Goal: Task Accomplishment & Management: Complete application form

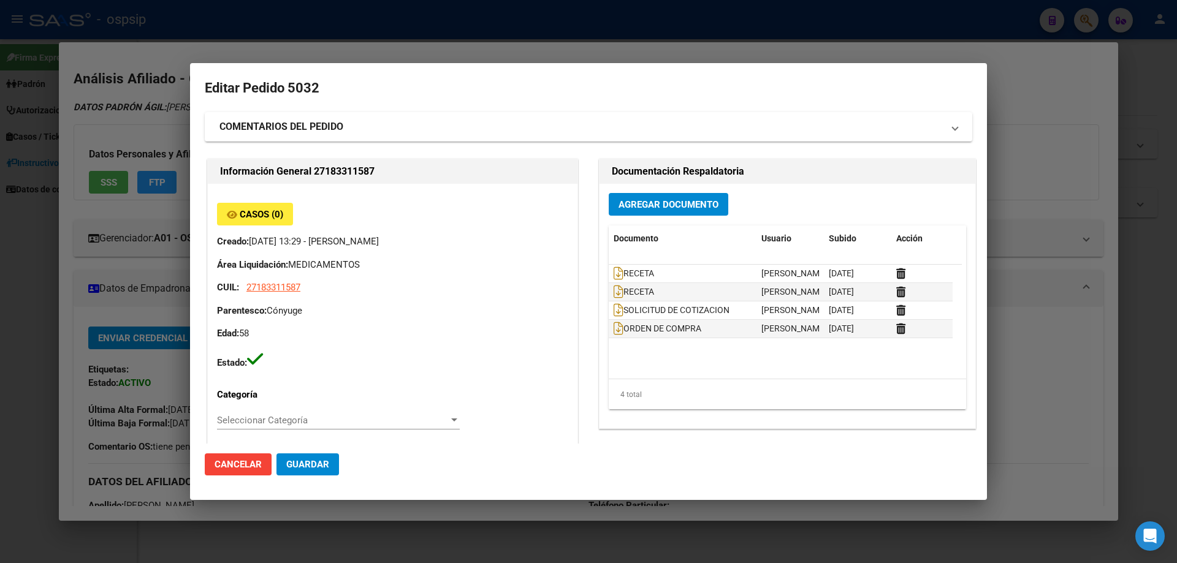
scroll to position [797, 0]
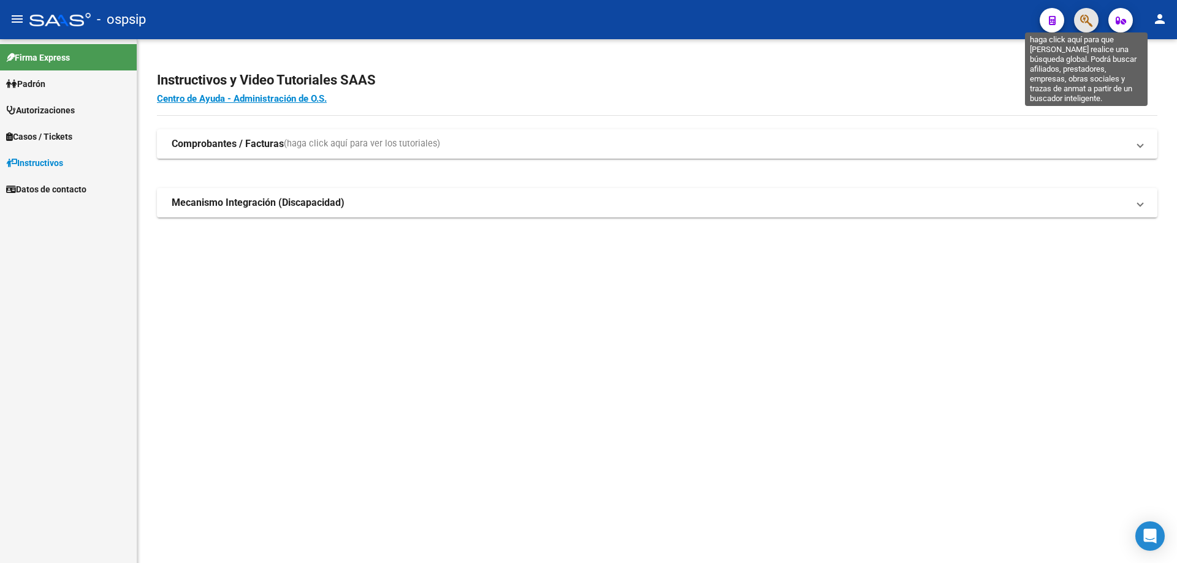
click at [1081, 25] on icon "button" at bounding box center [1086, 20] width 12 height 14
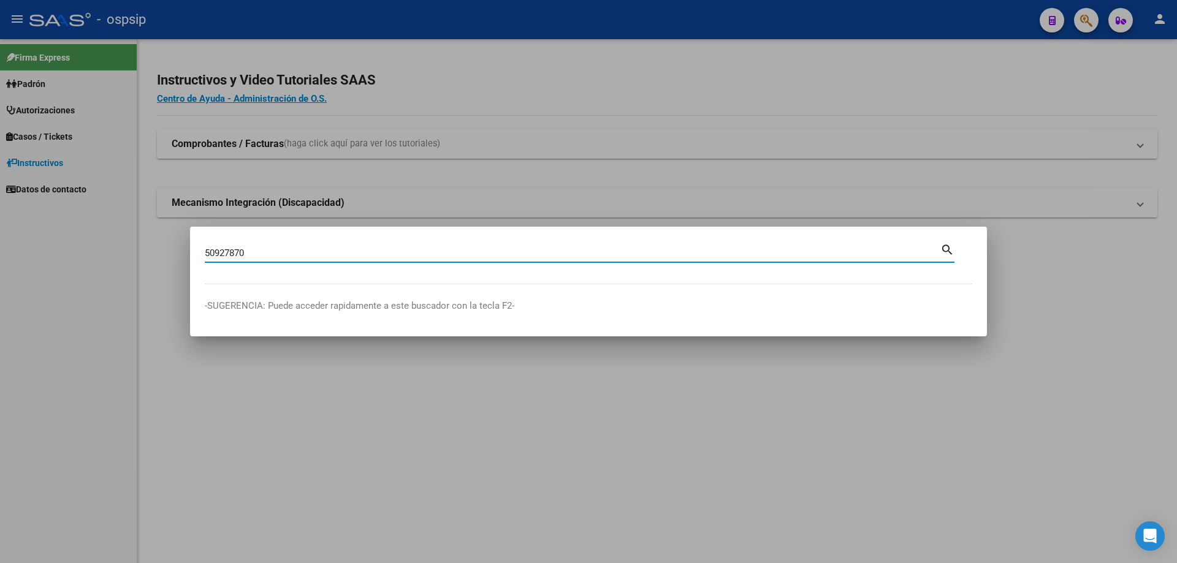
type input "50927870"
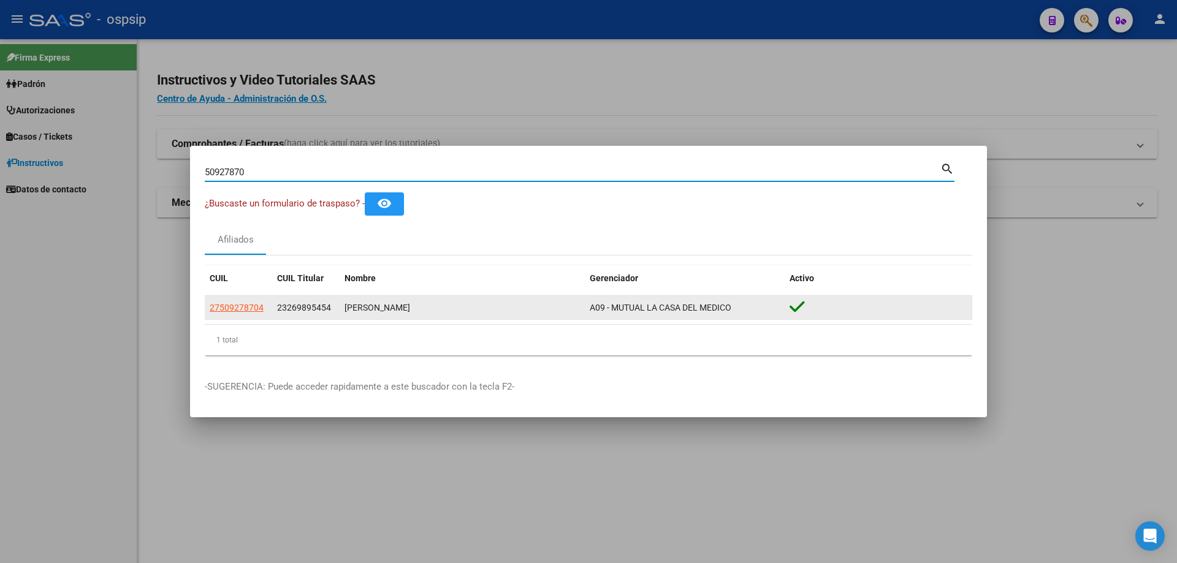
click at [232, 301] on app-link-go-to "27509278704" at bounding box center [237, 308] width 54 height 14
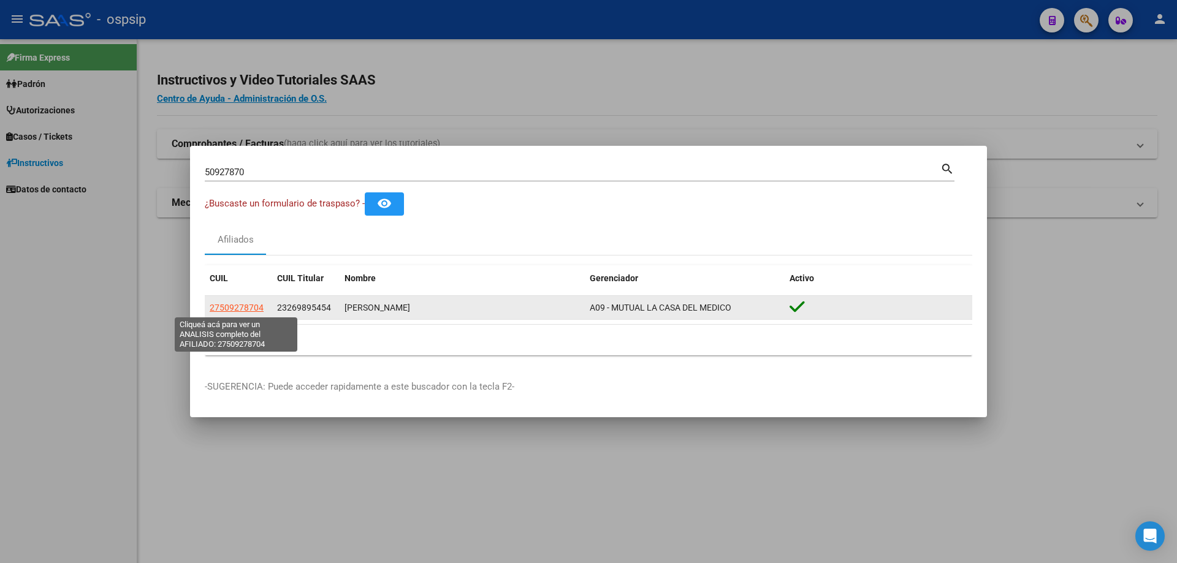
click at [234, 304] on span "27509278704" at bounding box center [237, 308] width 54 height 10
type textarea "27509278704"
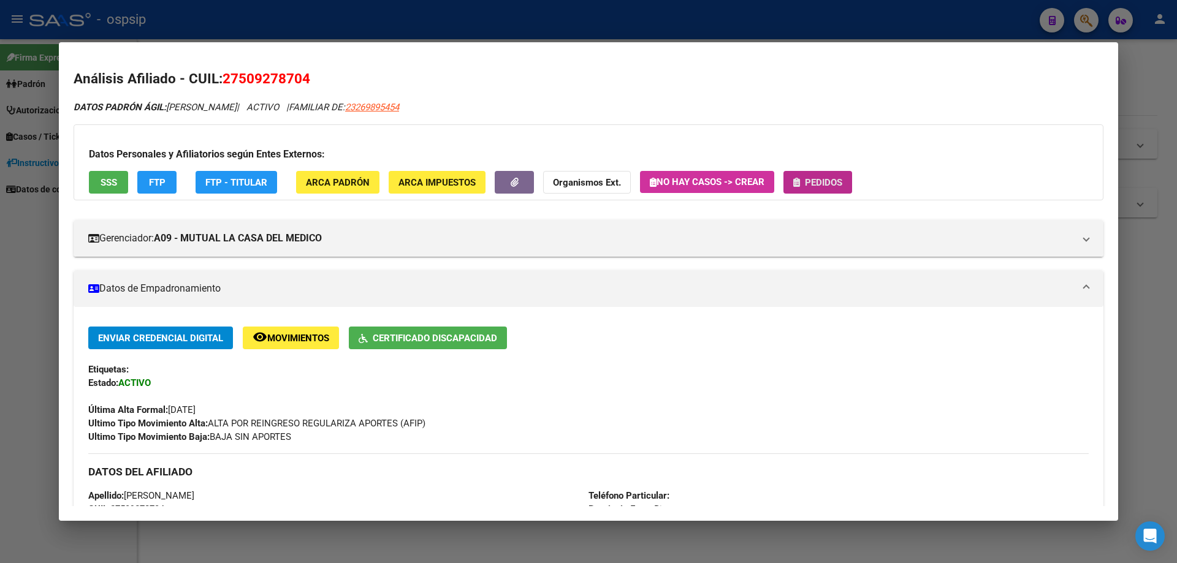
click at [822, 188] on span "Pedidos" at bounding box center [823, 182] width 37 height 11
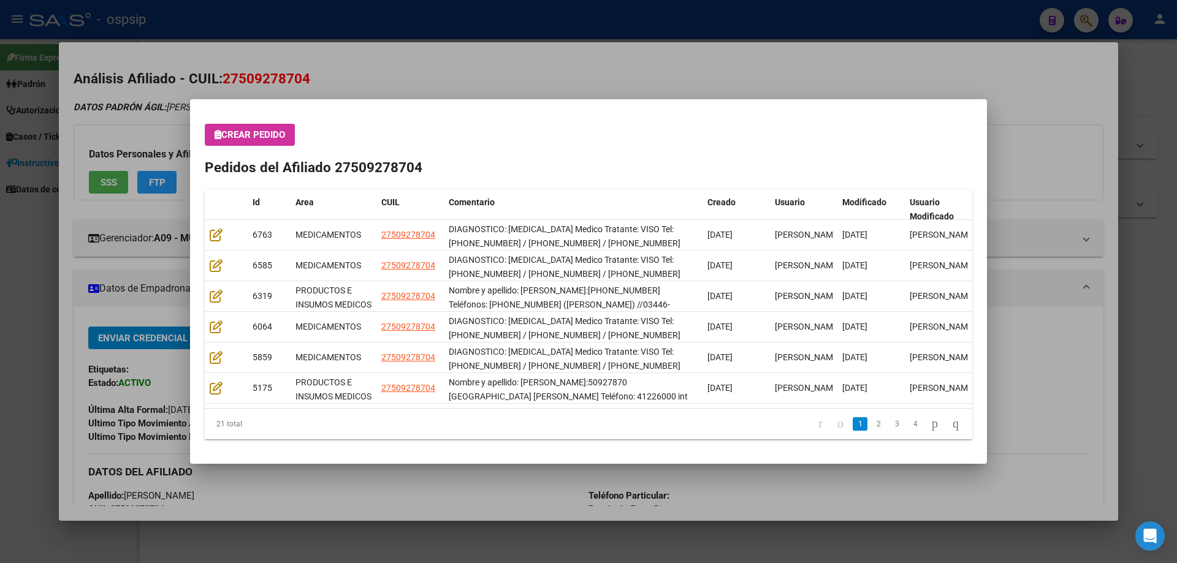
click at [417, 52] on div at bounding box center [588, 281] width 1177 height 563
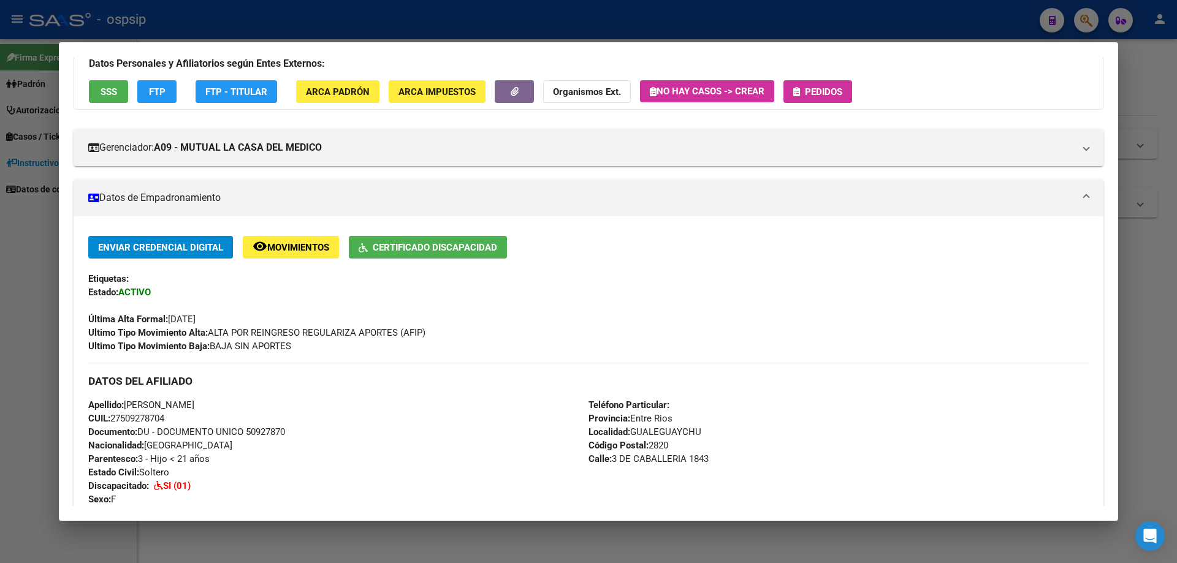
scroll to position [184, 0]
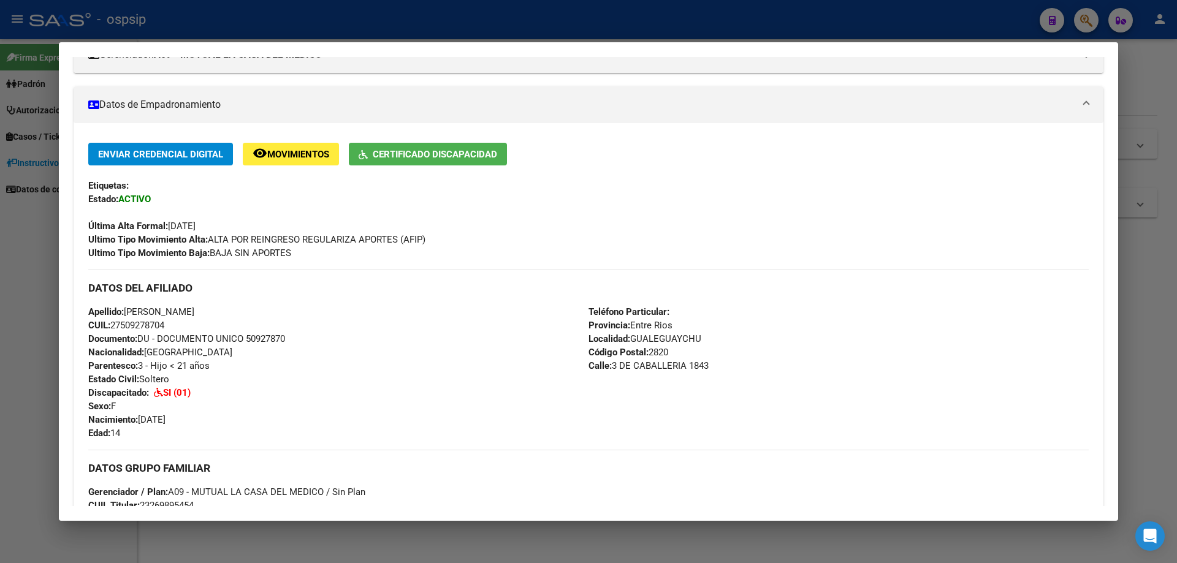
drag, startPoint x: 243, startPoint y: 338, endPoint x: 288, endPoint y: 342, distance: 45.0
click at [310, 341] on div "Apellido: ANABELLA MUÑOZ CUIL: 27509278704 Documento: DU - DOCUMENTO UNICO 5092…" at bounding box center [338, 372] width 500 height 135
copy span "50927870"
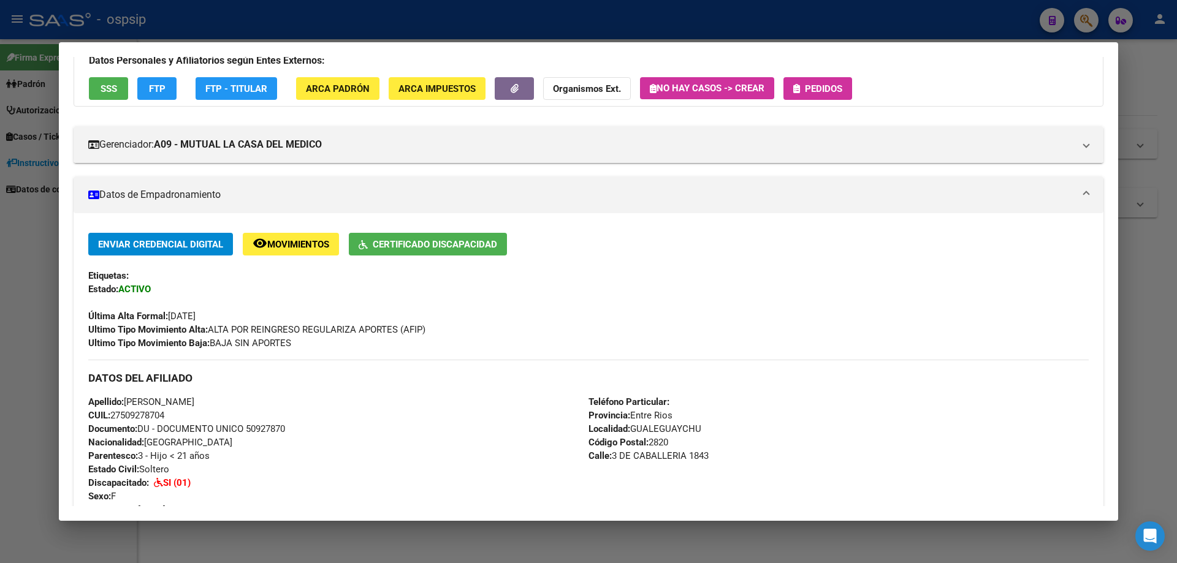
scroll to position [0, 0]
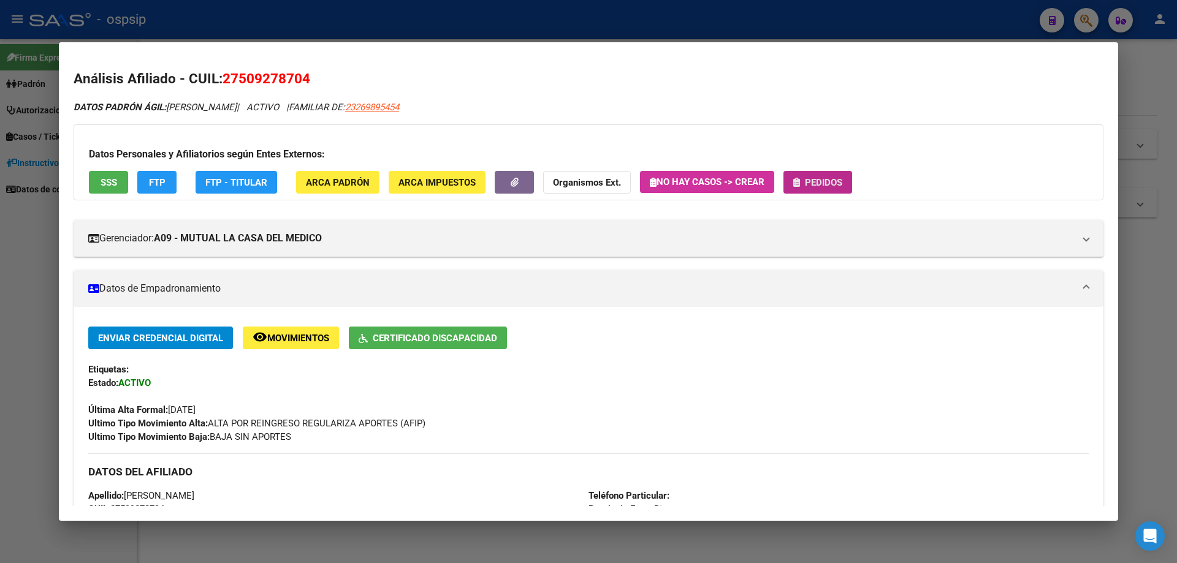
click at [804, 175] on button "Pedidos" at bounding box center [817, 182] width 69 height 23
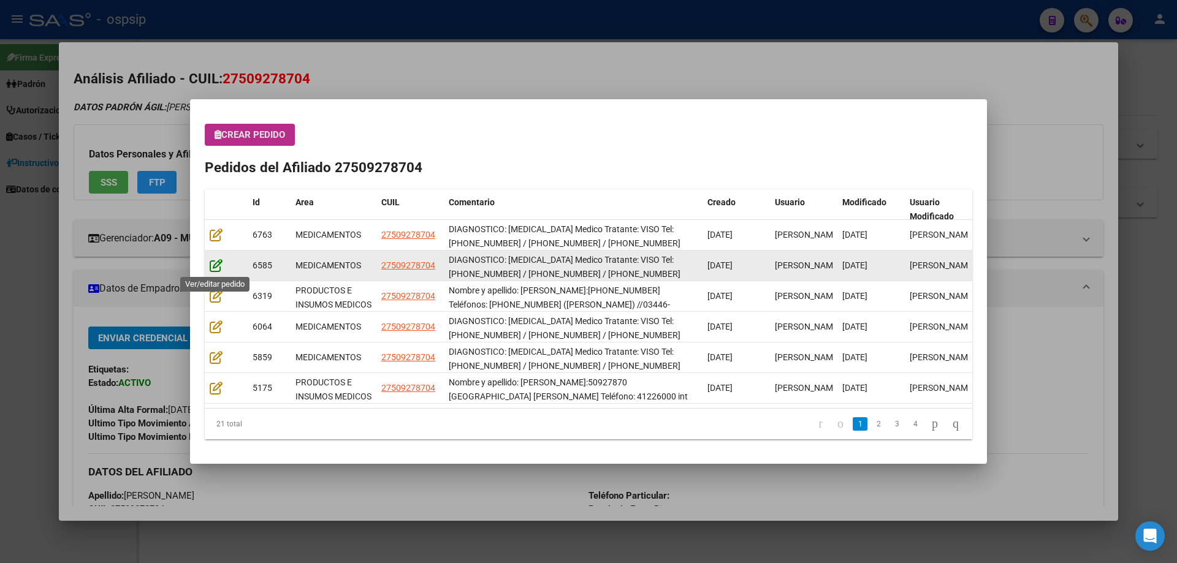
click at [218, 261] on icon at bounding box center [216, 265] width 13 height 13
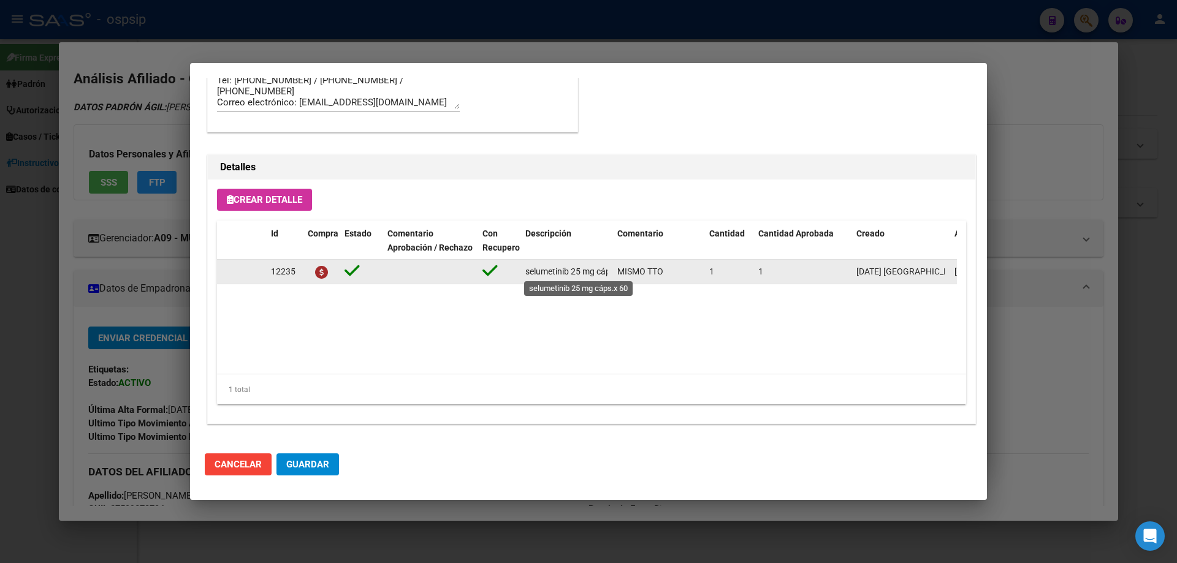
scroll to position [0, 28]
drag, startPoint x: 525, startPoint y: 275, endPoint x: 612, endPoint y: 273, distance: 87.1
click at [612, 273] on datatable-body-cell "selumetinib 25 mg cáps.x 60" at bounding box center [566, 272] width 92 height 24
copy span "selumetinib 25 mg cáps.x 60"
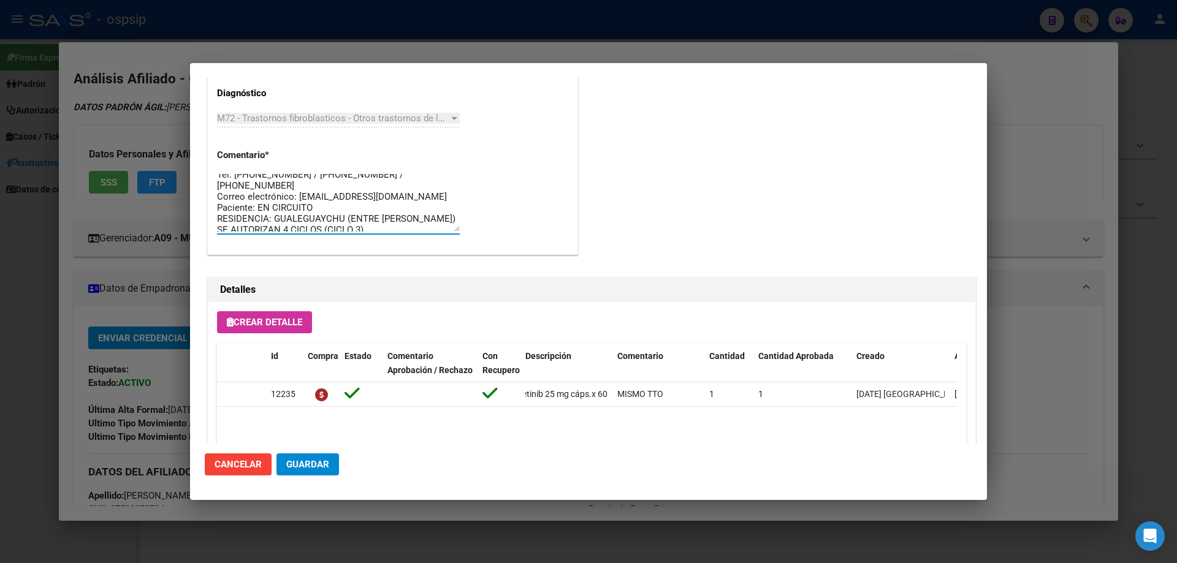
scroll to position [33, 0]
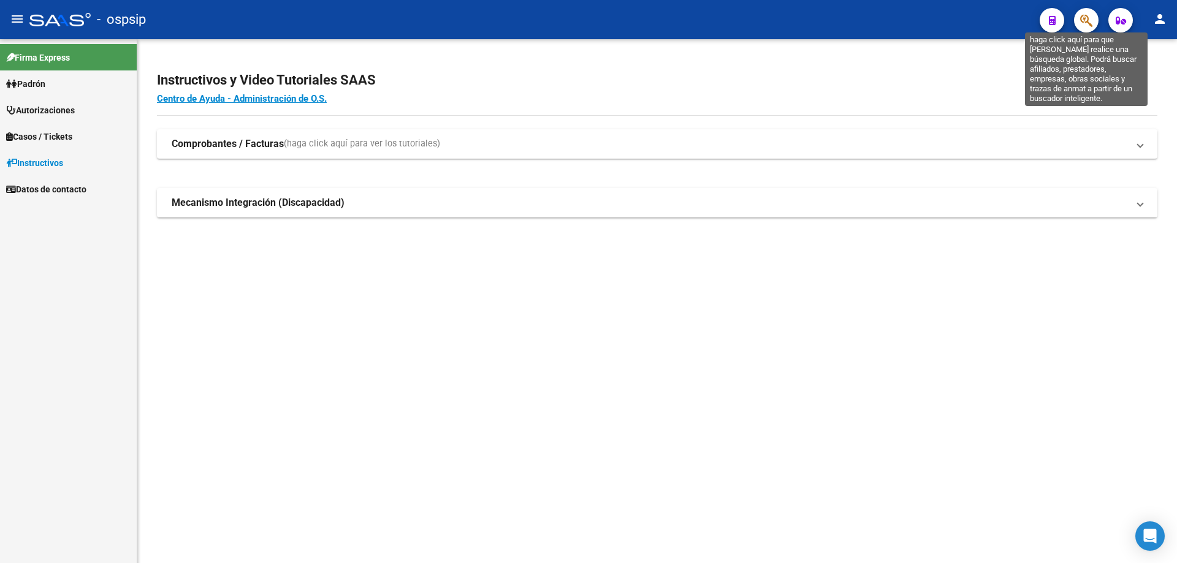
click at [1089, 17] on icon "button" at bounding box center [1086, 20] width 12 height 14
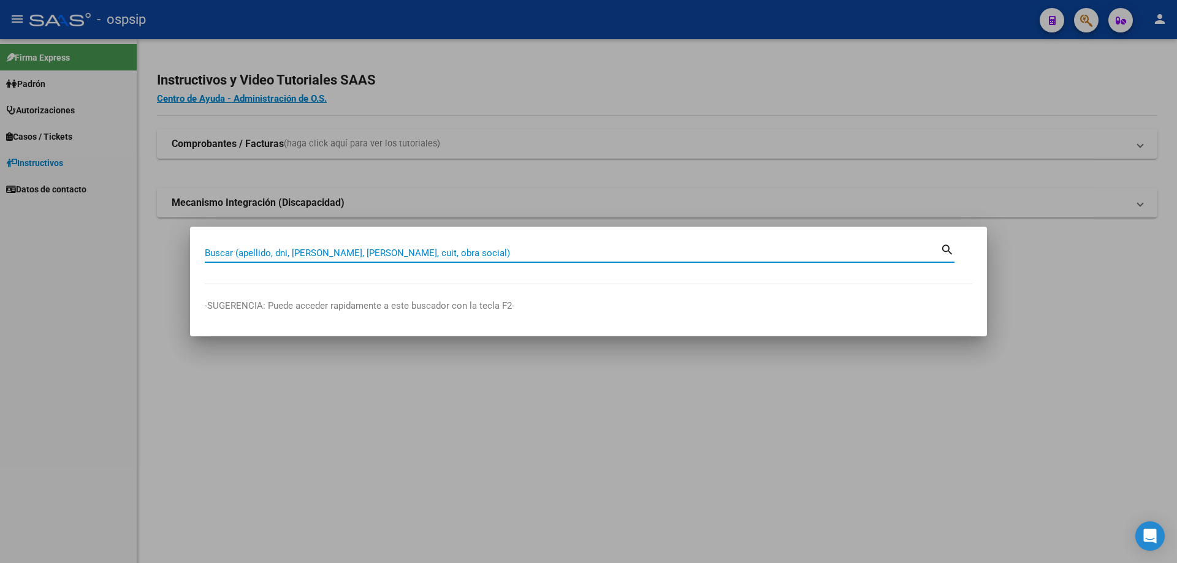
paste input "24924565"
type input "24924565"
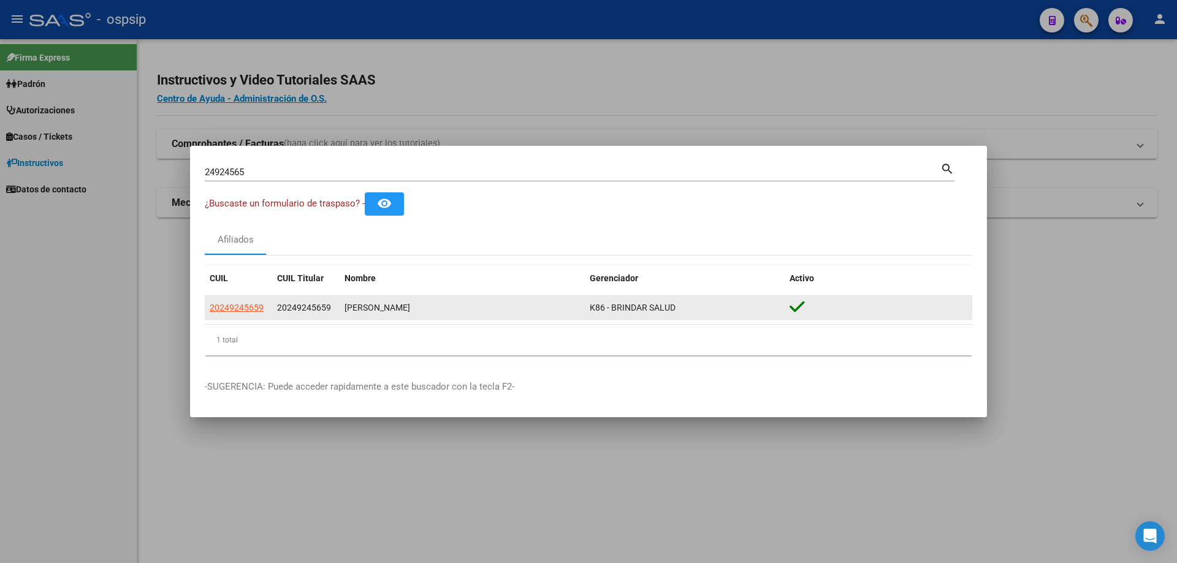
click at [215, 299] on datatable-body-cell "20249245659" at bounding box center [238, 308] width 67 height 24
click at [218, 305] on span "20249245659" at bounding box center [237, 308] width 54 height 10
type textarea "20249245659"
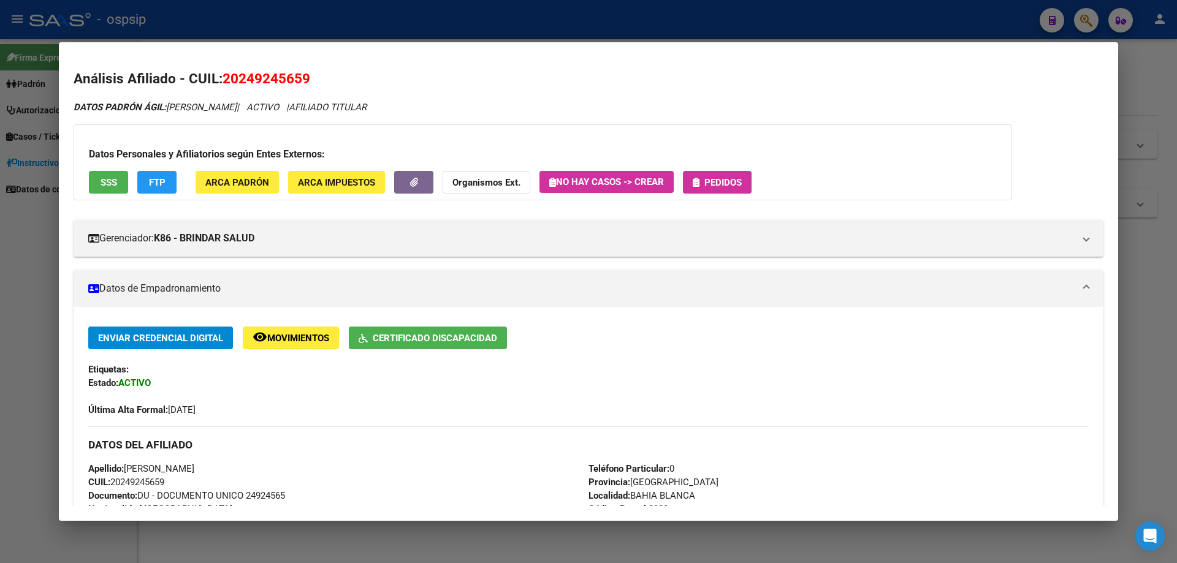
click at [736, 177] on span "Pedidos" at bounding box center [722, 182] width 37 height 11
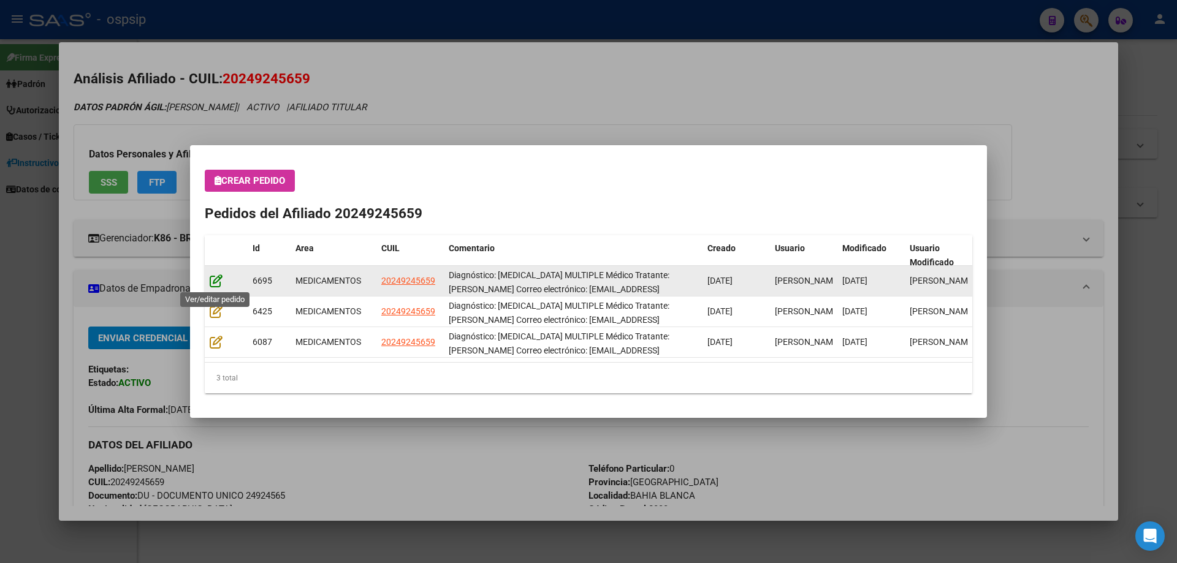
click at [217, 281] on icon at bounding box center [216, 280] width 13 height 13
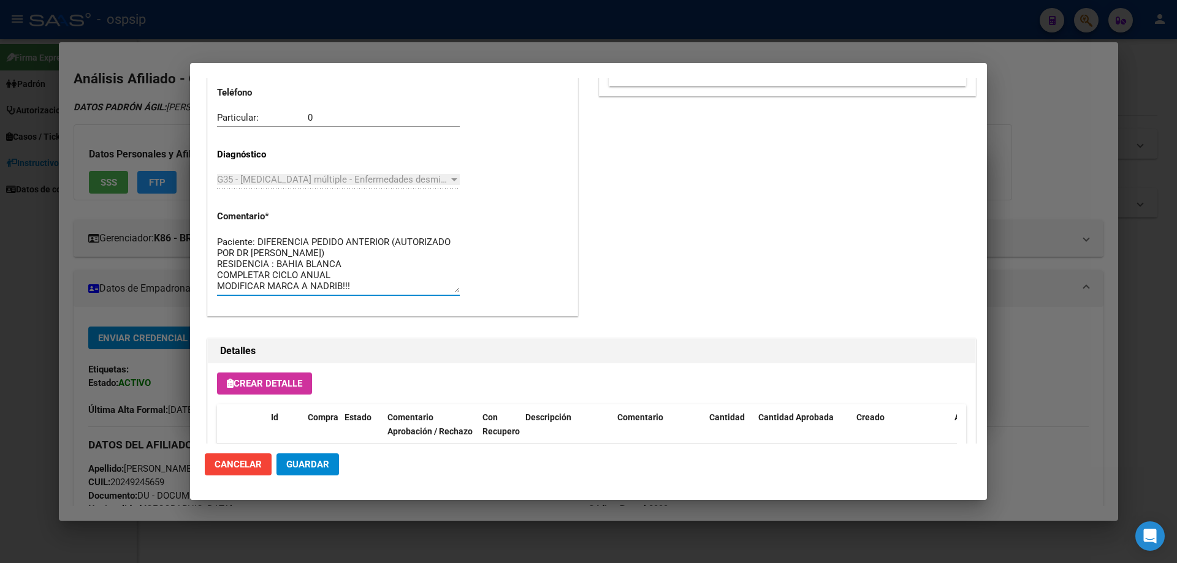
scroll to position [0, 0]
drag, startPoint x: 376, startPoint y: 286, endPoint x: 211, endPoint y: 224, distance: 176.7
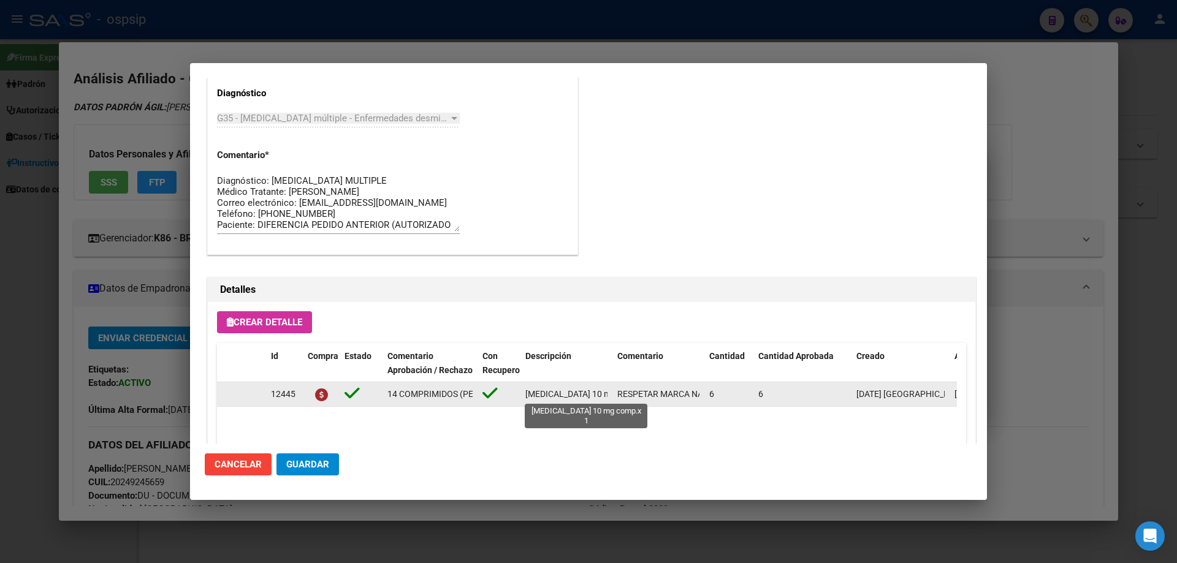
scroll to position [0, 30]
drag, startPoint x: 522, startPoint y: 395, endPoint x: 618, endPoint y: 398, distance: 96.3
click at [618, 398] on div "12445 14 COMPRIMIDOS (PEDIDO 6087 - Afiliado retiró el 25/06/2025): NADRIB 10 M…" at bounding box center [675, 394] width 916 height 25
copy span "[MEDICAL_DATA] 10 mg comp.x 1"
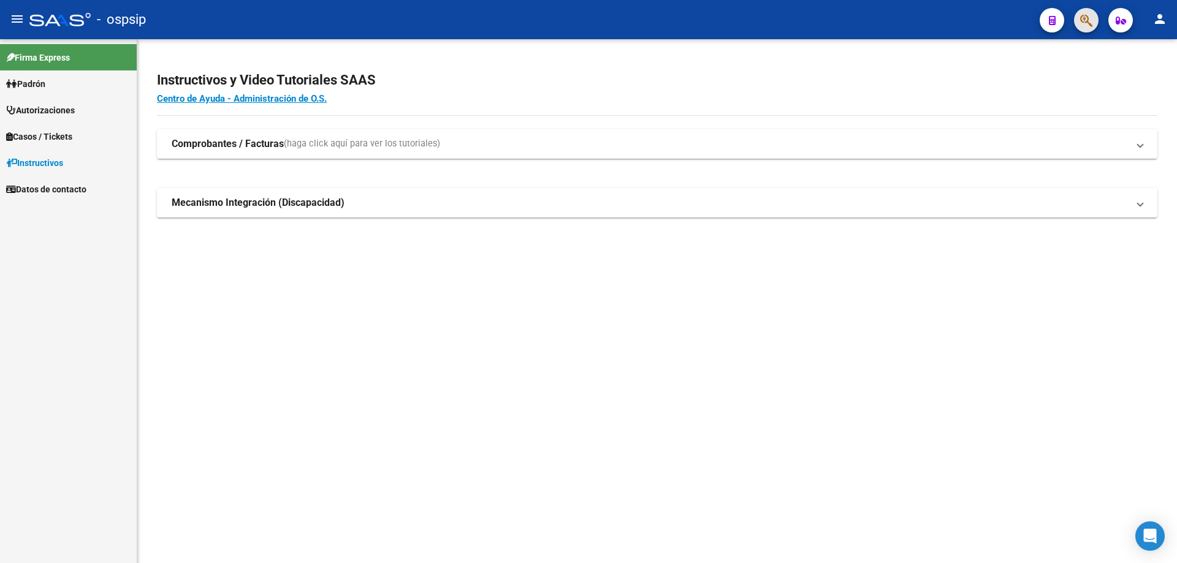
click at [1084, 28] on span "button" at bounding box center [1086, 20] width 12 height 25
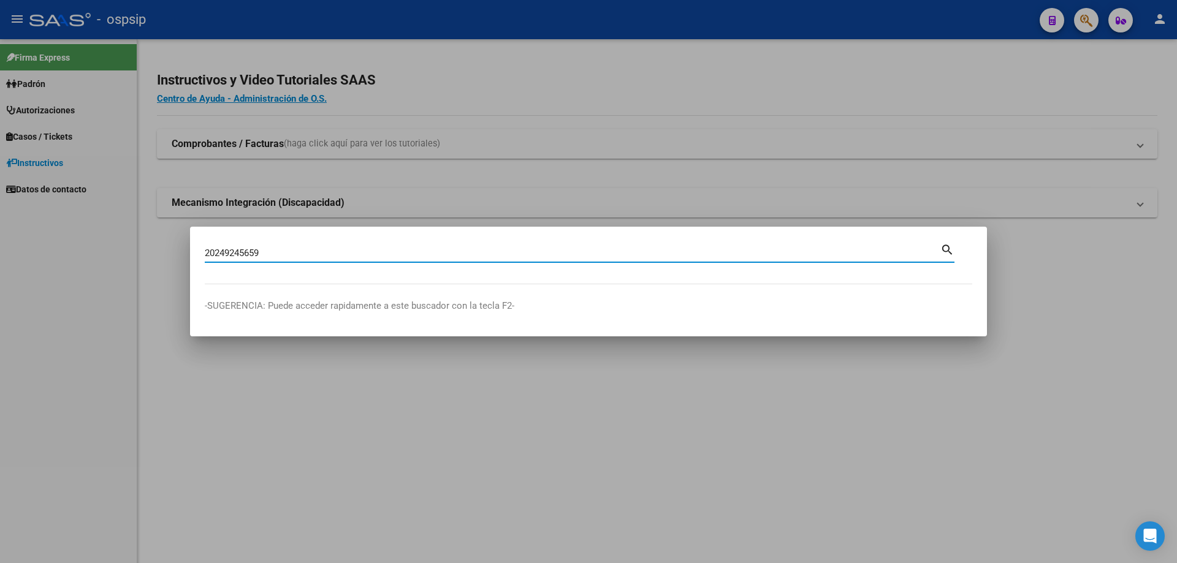
type input "20249245659"
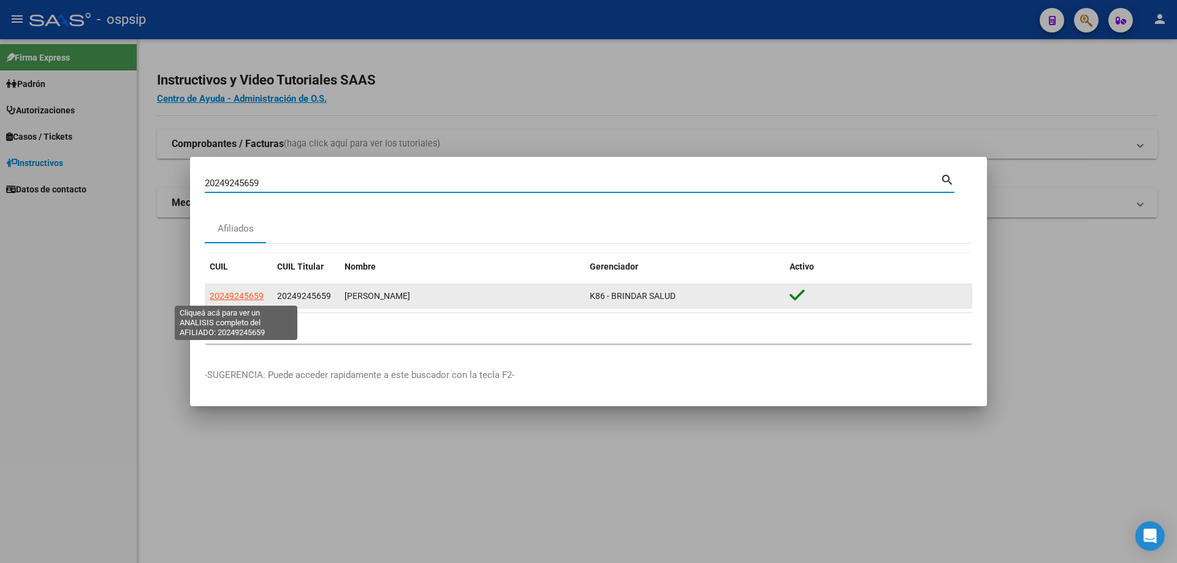
click at [237, 295] on span "20249245659" at bounding box center [237, 296] width 54 height 10
type textarea "20249245659"
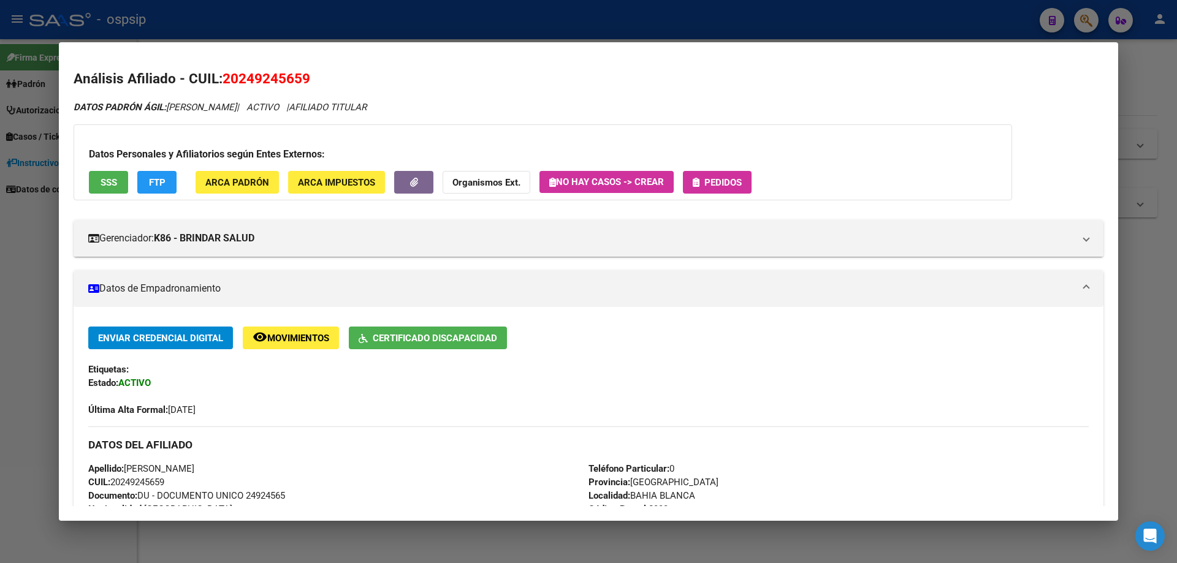
click at [717, 187] on span "Pedidos" at bounding box center [722, 182] width 37 height 11
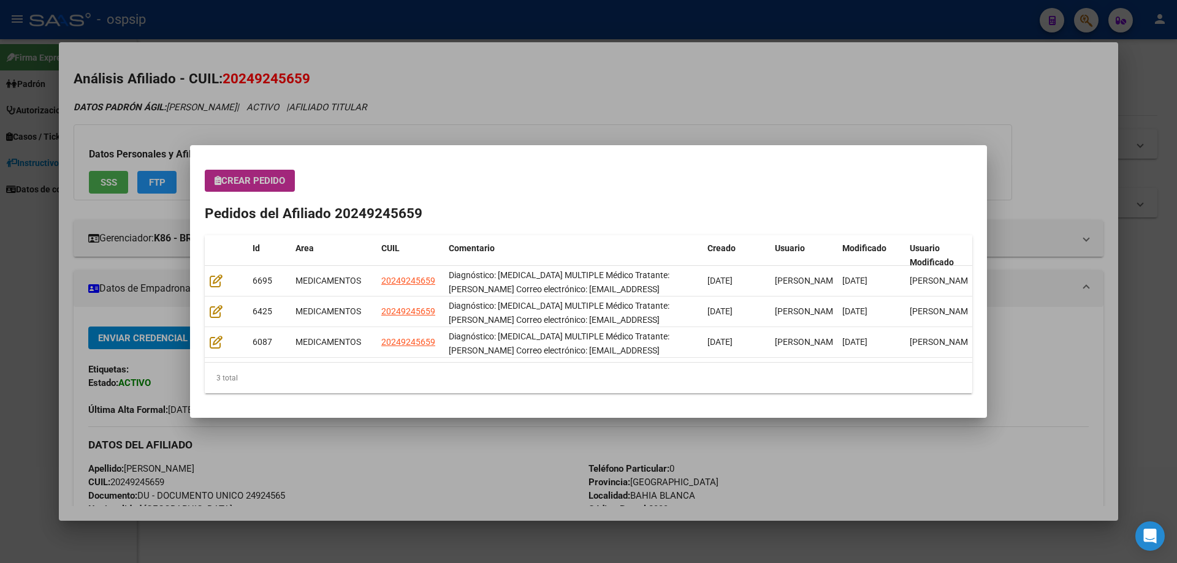
click at [260, 175] on button "Crear Pedido" at bounding box center [250, 181] width 90 height 22
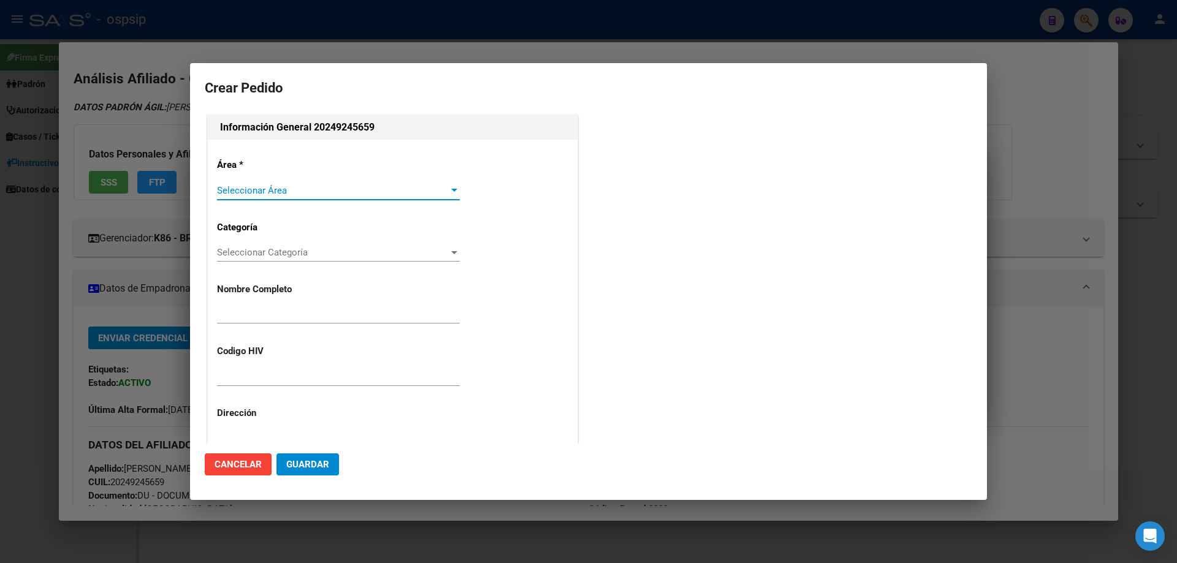
type input "[PERSON_NAME]"
type input "NO CORRESPONDE"
type input "[GEOGRAPHIC_DATA], [GEOGRAPHIC_DATA], [GEOGRAPHIC_DATA] 629, Departamento: 2"
type input "Particular: 0"
type input "[PERSON_NAME]"
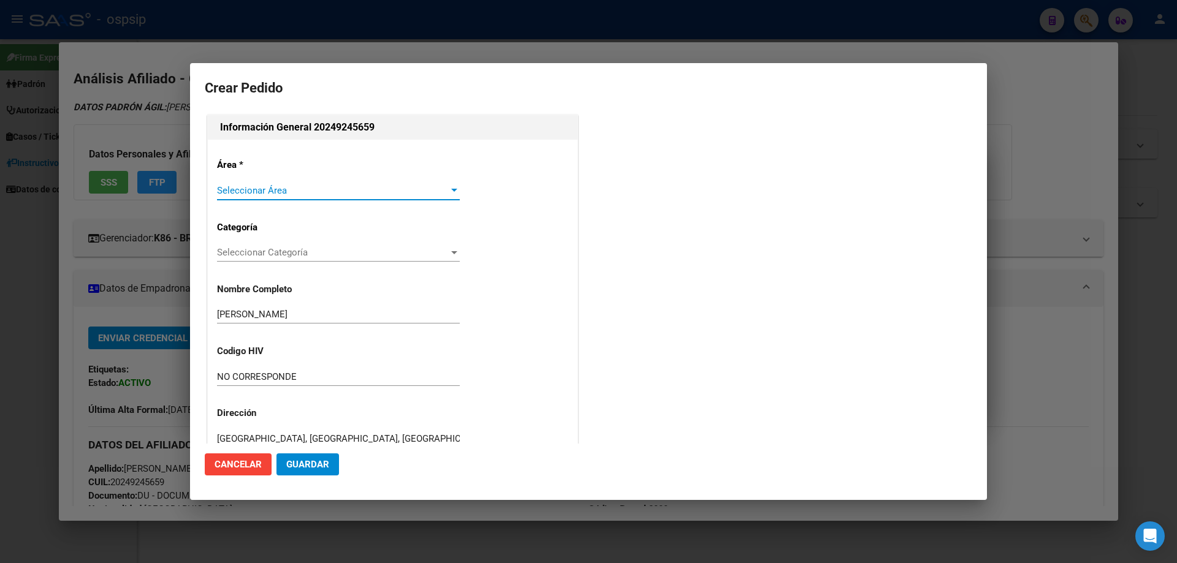
type input "[GEOGRAPHIC_DATA], [GEOGRAPHIC_DATA], [GEOGRAPHIC_DATA] 629"
click at [234, 205] on div "Seleccionar Área Seleccionar Área" at bounding box center [338, 196] width 243 height 30
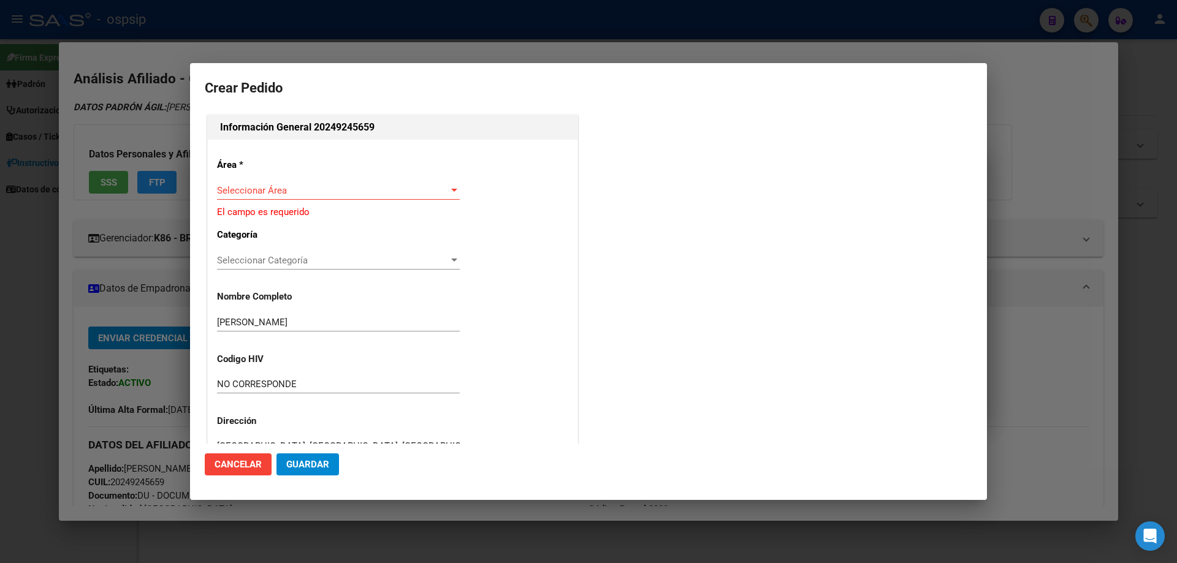
click at [232, 196] on div "Seleccionar Área Seleccionar Área" at bounding box center [338, 190] width 243 height 18
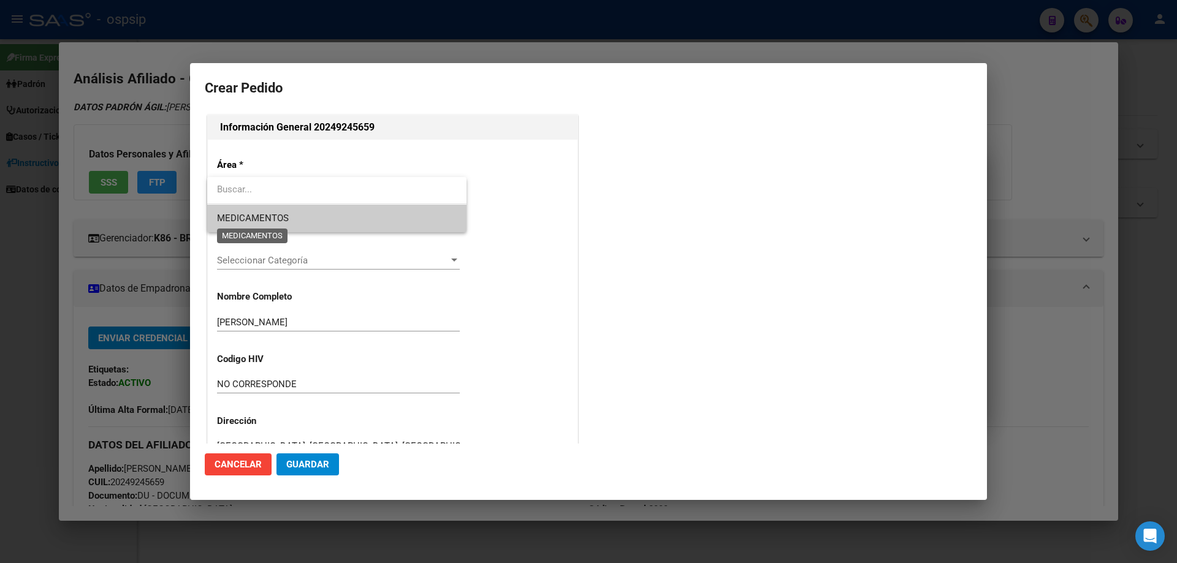
click at [240, 218] on span "MEDICAMENTOS" at bounding box center [253, 218] width 72 height 11
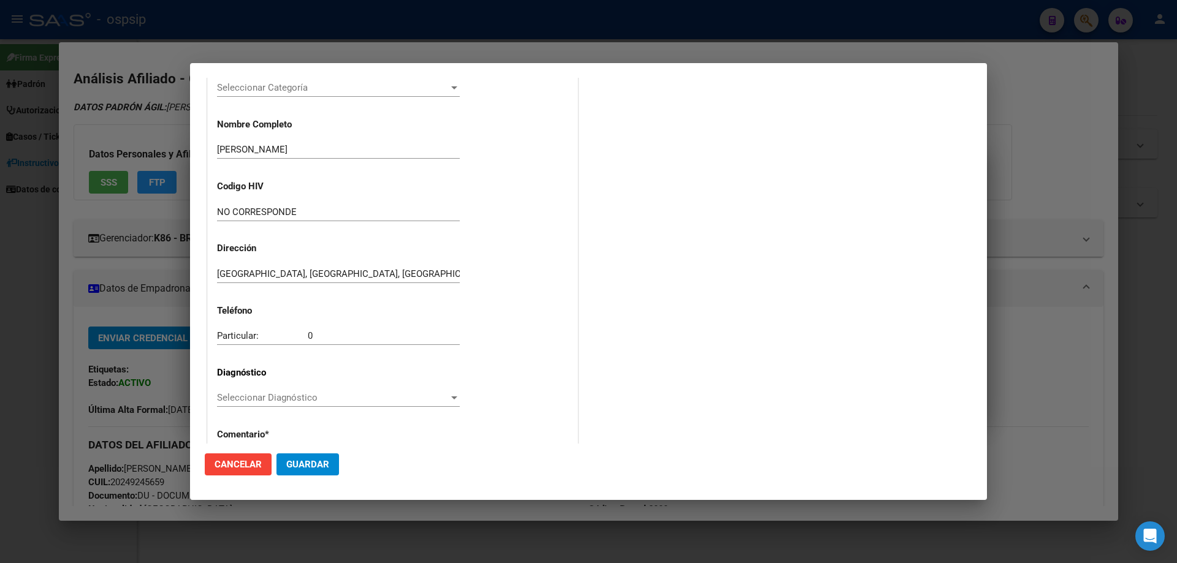
scroll to position [184, 0]
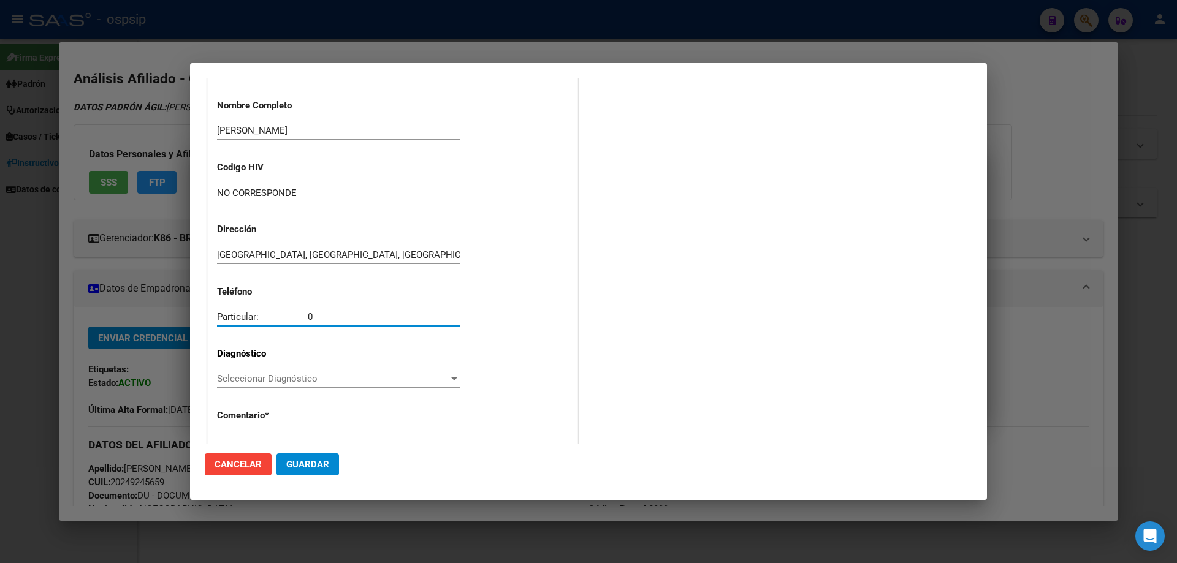
drag, startPoint x: 332, startPoint y: 316, endPoint x: 178, endPoint y: 337, distance: 154.7
click at [178, 337] on div "20249245659 Buscar (apellido, dni, cuil, nro traspaso, cuit, obra social) searc…" at bounding box center [588, 281] width 1177 height 563
paste input "0291 155741175"
type input "0291 155741175"
click at [229, 376] on span "Seleccionar Diagnóstico" at bounding box center [333, 378] width 232 height 11
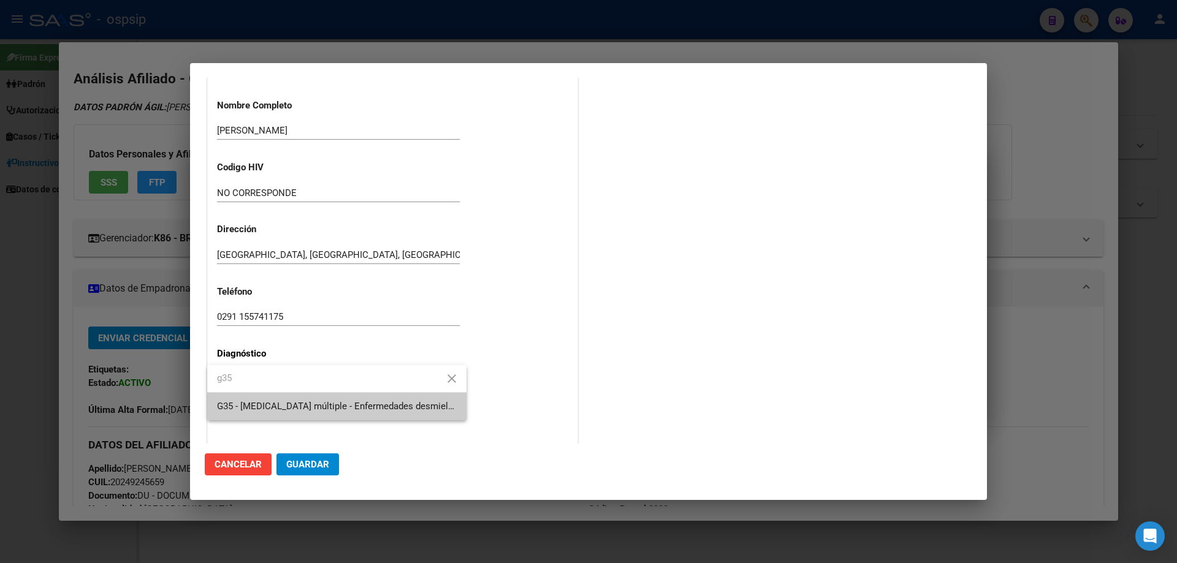
type input "g35"
click at [258, 401] on span "G35 - [MEDICAL_DATA] múltiple - Enfermedades desmielinizantes del sistema nervi…" at bounding box center [503, 406] width 572 height 11
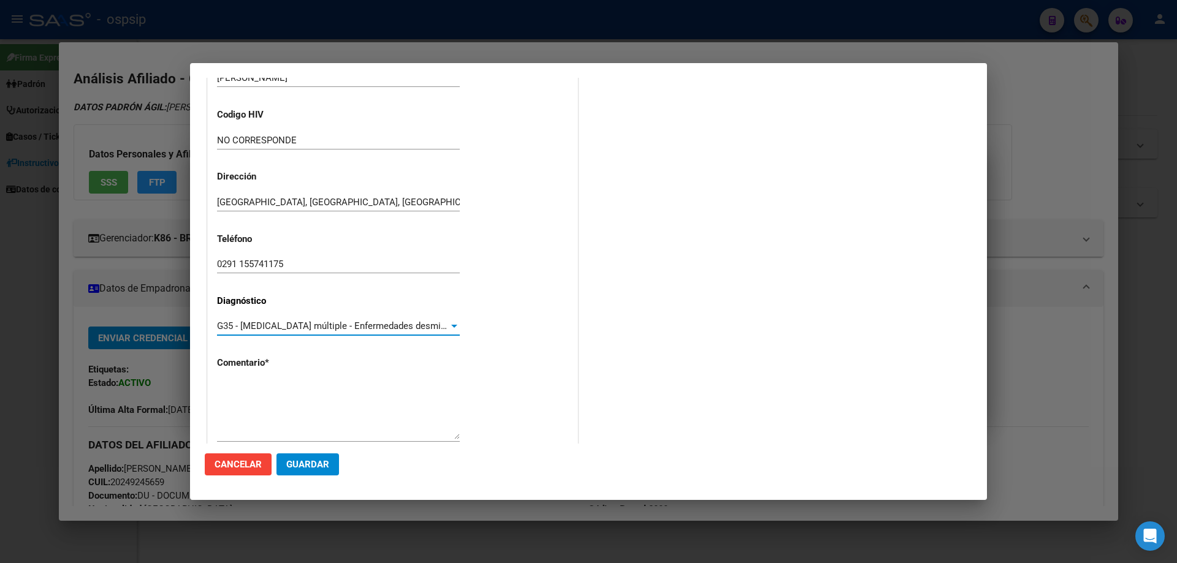
scroll to position [275, 0]
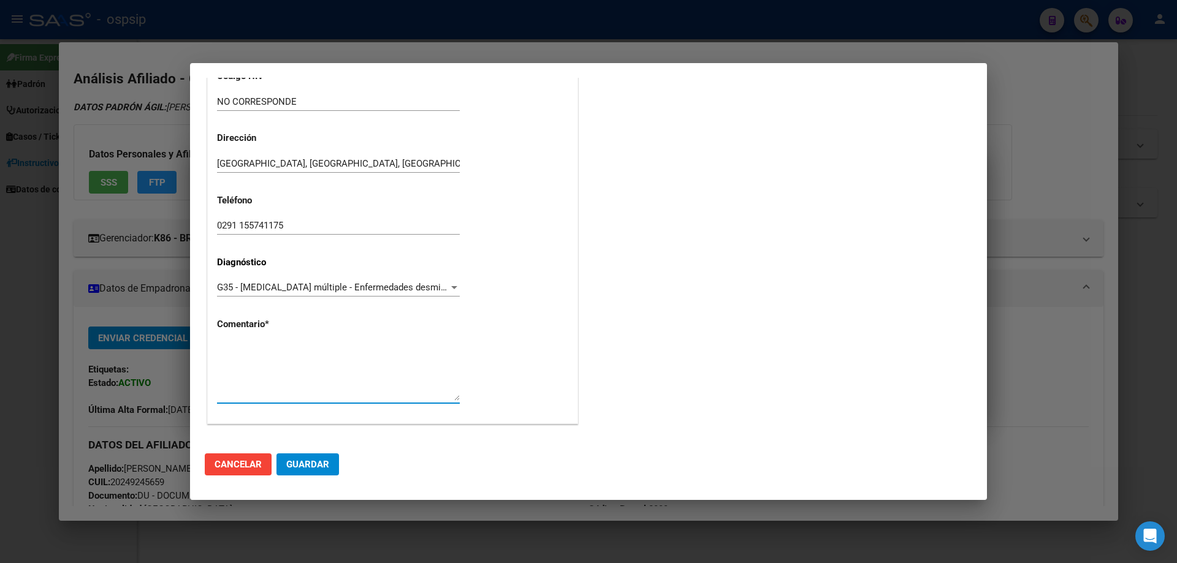
paste textarea "Diagnóstico: [MEDICAL_DATA] MULTIPLE Médico Tratante: [PERSON_NAME] Correo elec…"
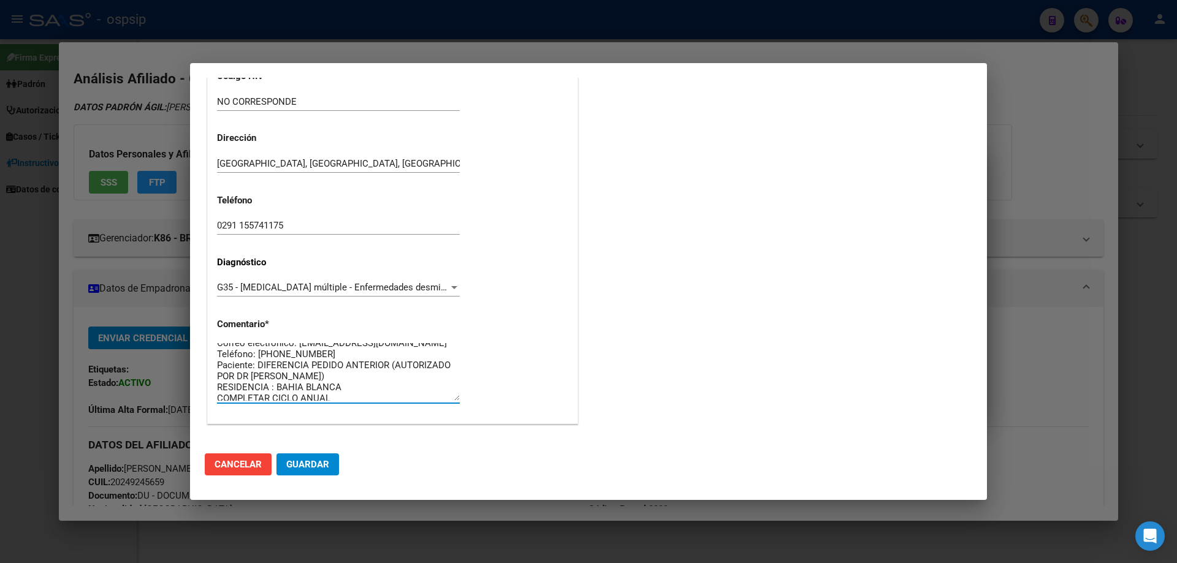
scroll to position [44, 0]
click at [397, 349] on textarea "Diagnóstico: [MEDICAL_DATA] MULTIPLE Médico Tratante: [PERSON_NAME] Correo elec…" at bounding box center [338, 372] width 243 height 58
click at [356, 397] on textarea "Diagnóstico: [MEDICAL_DATA] MULTIPLE Médico Tratante: [PERSON_NAME] Correo elec…" at bounding box center [338, 372] width 243 height 58
type textarea "Diagnóstico: [MEDICAL_DATA] MULTIPLE Médico Tratante: [PERSON_NAME] Correo elec…"
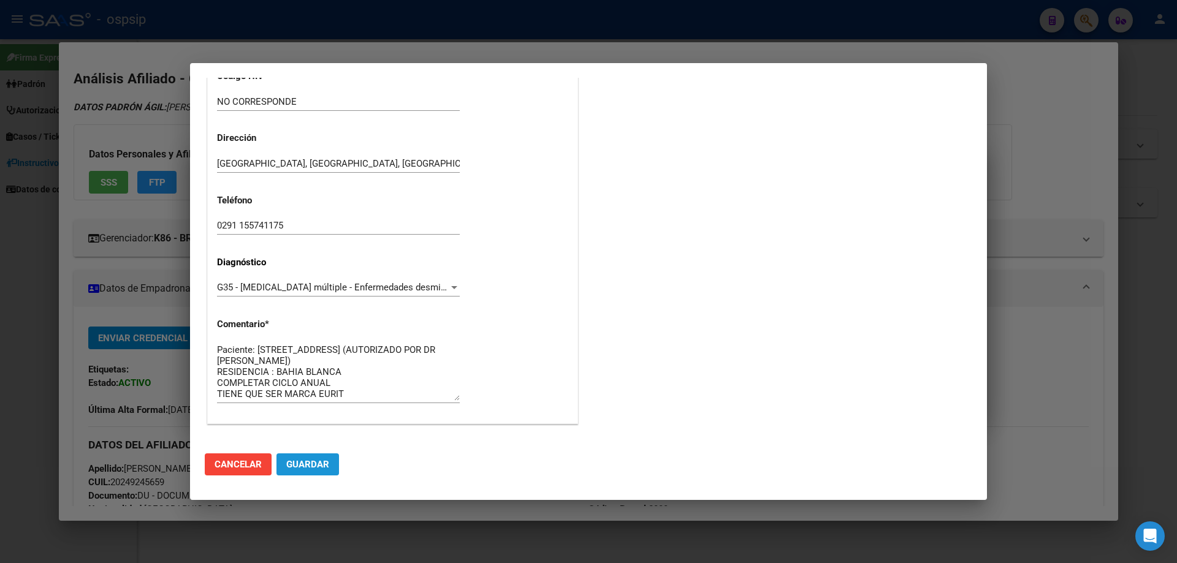
click at [324, 468] on span "Guardar" at bounding box center [307, 464] width 43 height 11
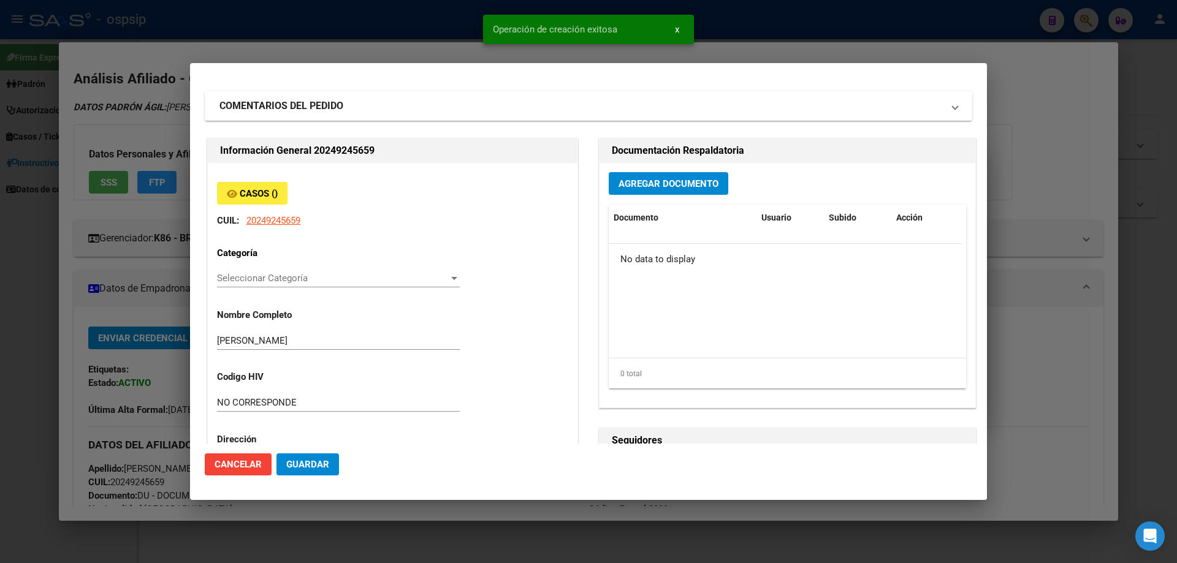
scroll to position [0, 0]
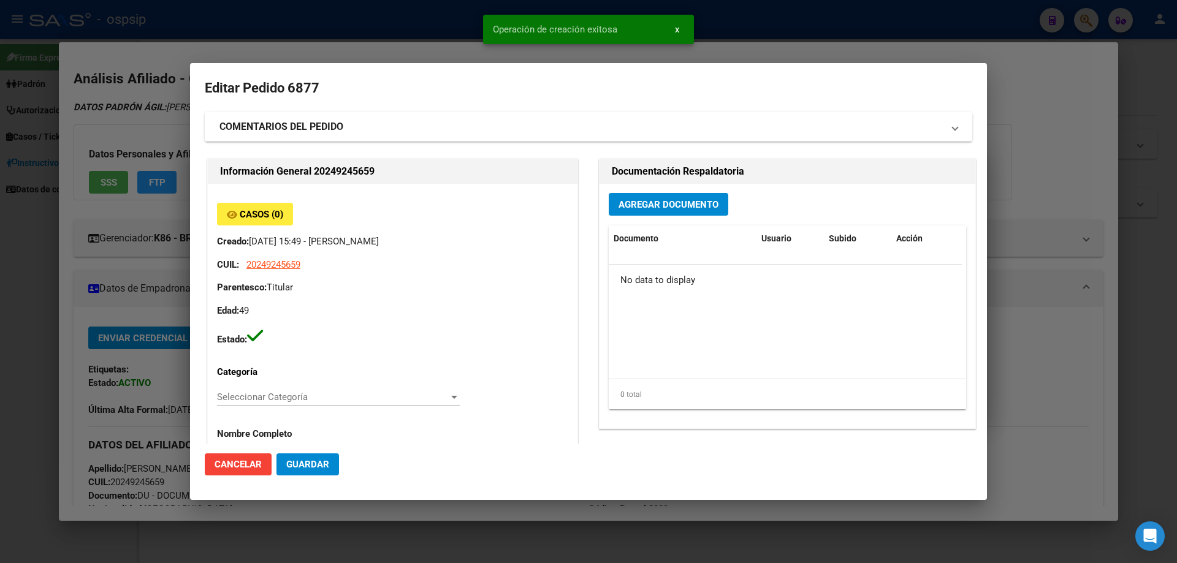
click at [381, 127] on mat-panel-title "COMENTARIOS DEL PEDIDO" at bounding box center [580, 127] width 723 height 15
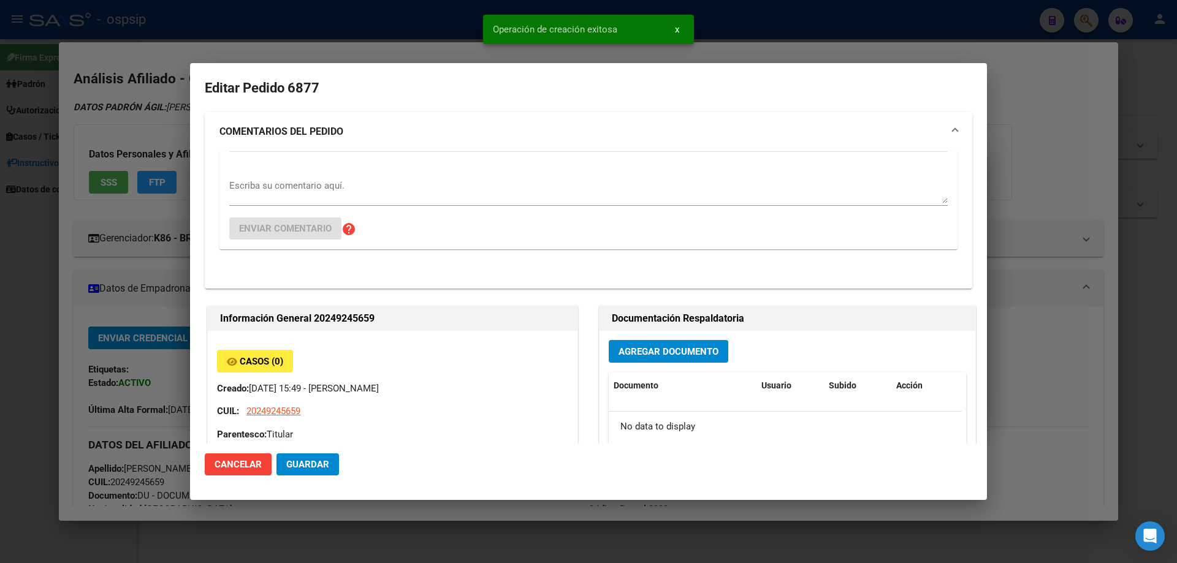
click at [297, 200] on textarea "Escriba su comentario aquí." at bounding box center [588, 191] width 718 height 25
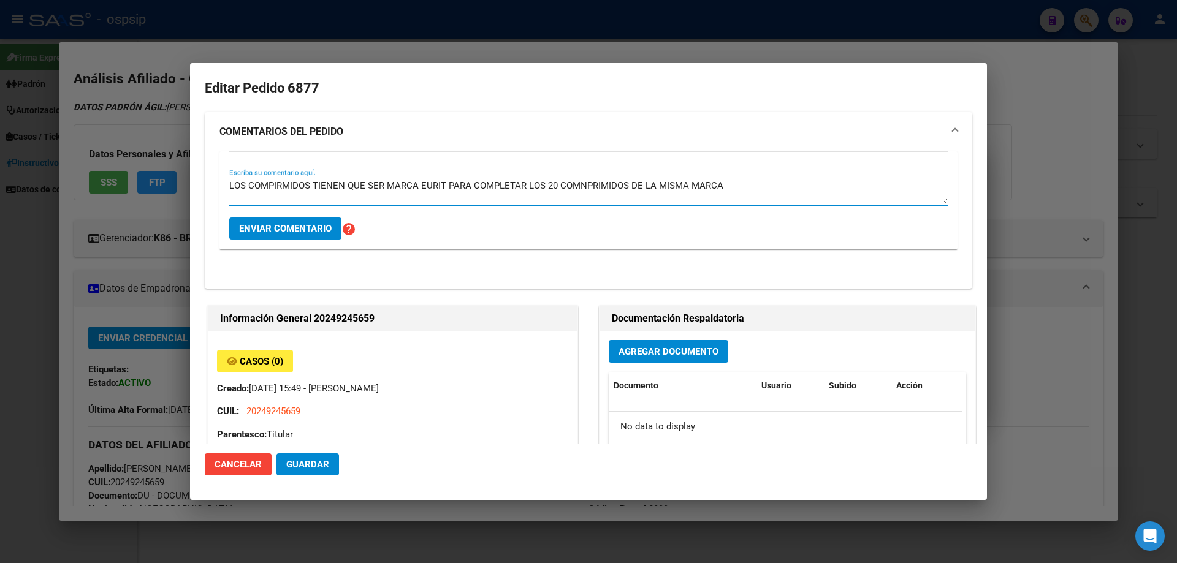
type textarea "LOS COMPIRMIDOS TIENEN QUE SER MARCA EURIT PARA COMPLETAR LOS 20 COMNPRIMIDOS D…"
click at [310, 240] on div "LOS COMPIRMIDOS TIENEN QUE SER MARCA EURIT PARA COMPLETAR LOS 20 COMNPRIMIDOS D…" at bounding box center [588, 199] width 718 height 97
click at [305, 240] on div "LOS COMPIRMIDOS TIENEN QUE SER MARCA EURIT PARA COMPLETAR LOS 20 COMNPRIMIDOS D…" at bounding box center [588, 199] width 718 height 97
click at [302, 237] on button "Enviar comentario" at bounding box center [285, 229] width 112 height 22
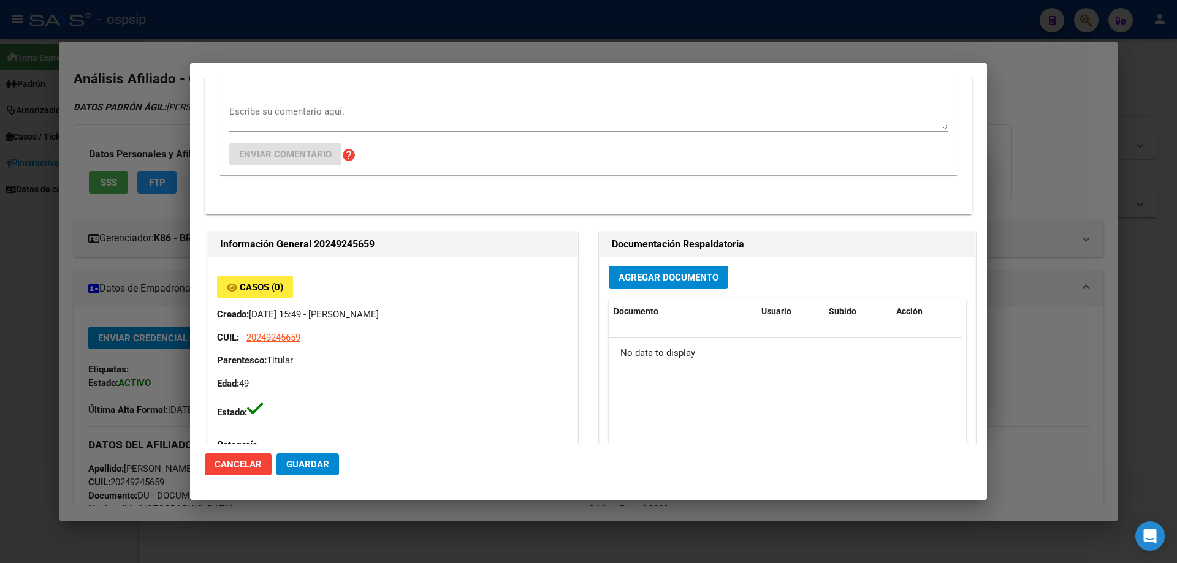
scroll to position [184, 0]
click at [641, 270] on button "Agregar Documento" at bounding box center [669, 278] width 120 height 23
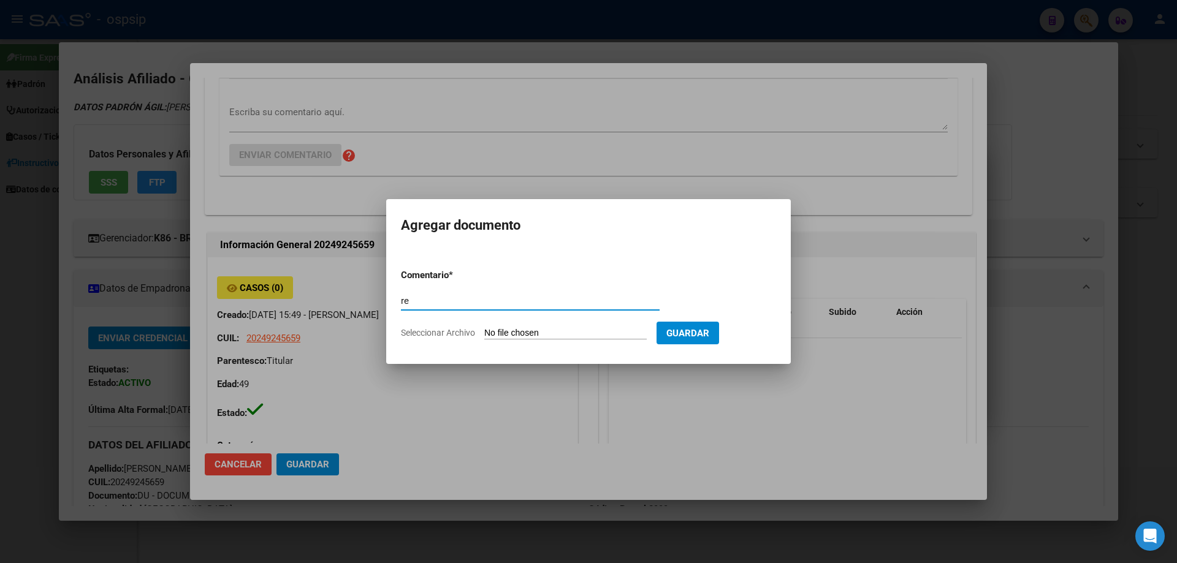
type input "r"
type input "RECETA"
click at [546, 323] on form "Comentario * RECETA Comentario Seleccionar Archivo Guardar" at bounding box center [588, 303] width 375 height 89
click at [552, 340] on form "Comentario * RECETA Comentario Seleccionar Archivo Guardar" at bounding box center [588, 303] width 375 height 89
click at [552, 331] on input "Seleccionar Archivo" at bounding box center [565, 334] width 162 height 12
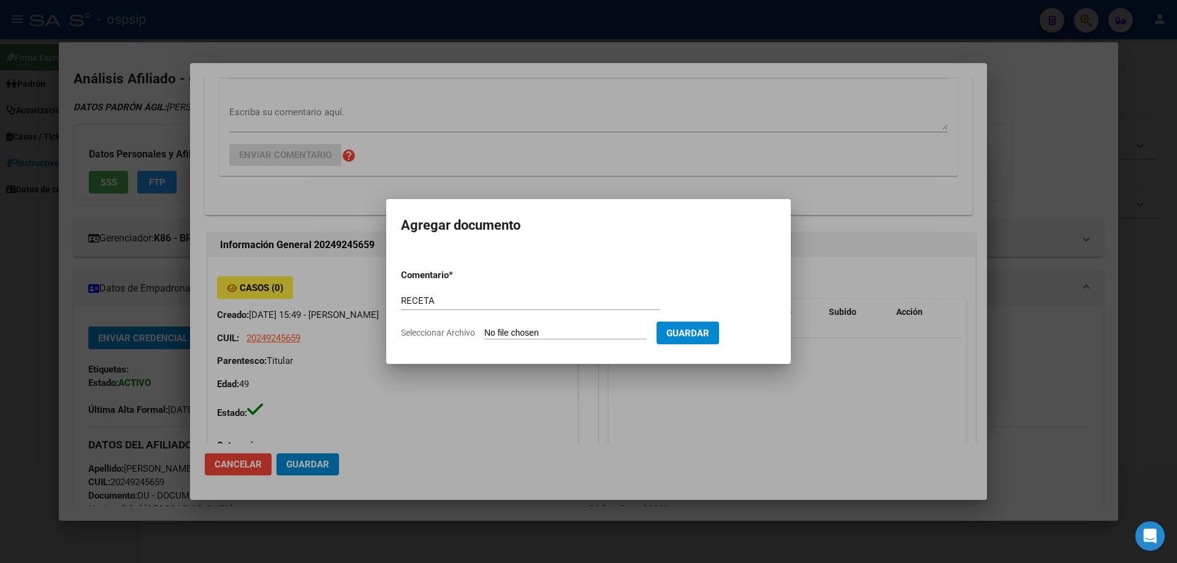
type input "C:\fakepath\07e79211-900d-4348-b41c-efdd21d261c9.pdf"
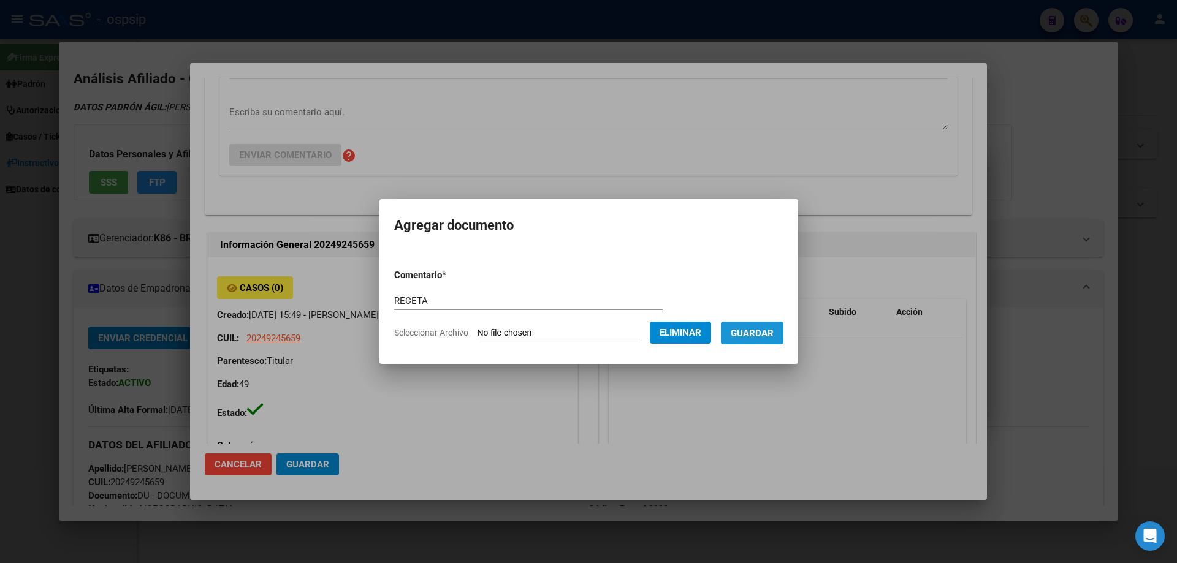
click at [763, 333] on span "Guardar" at bounding box center [752, 333] width 43 height 11
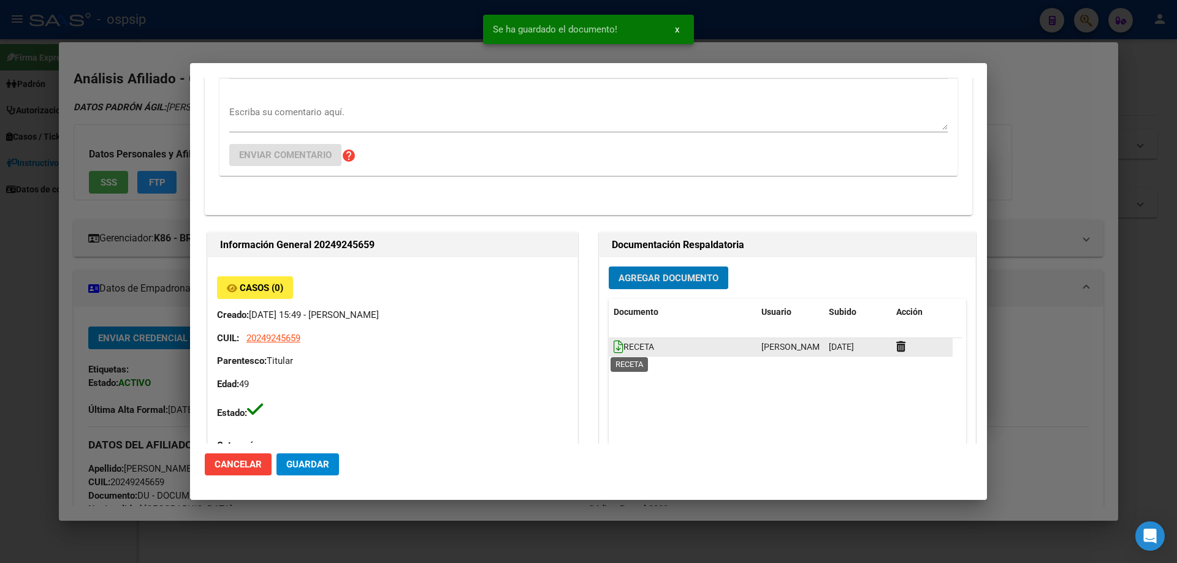
click at [614, 346] on icon at bounding box center [619, 346] width 10 height 13
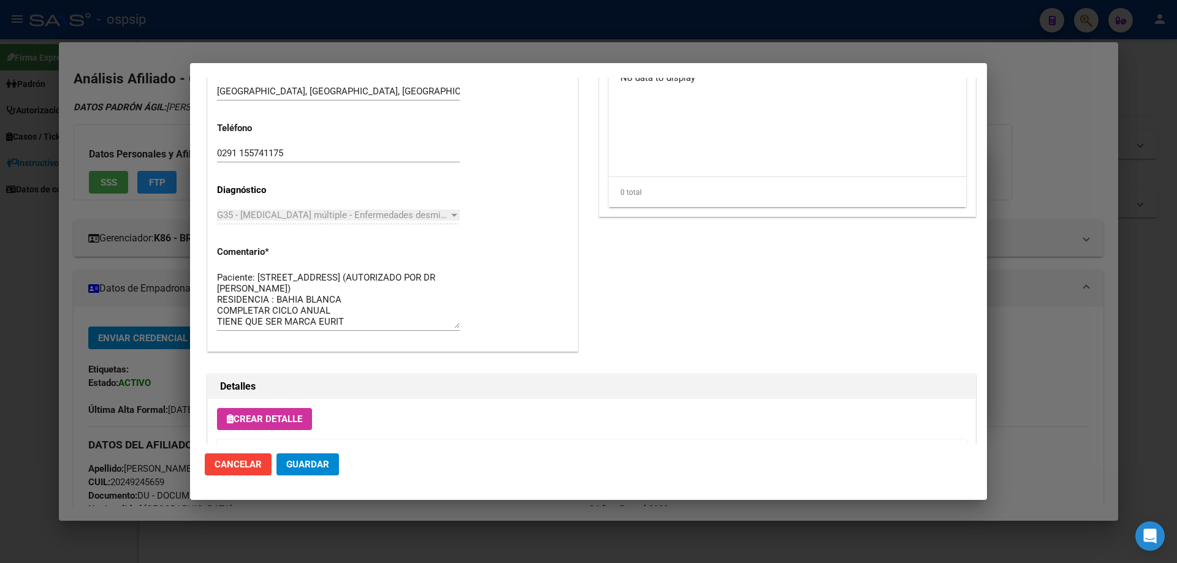
scroll to position [858, 0]
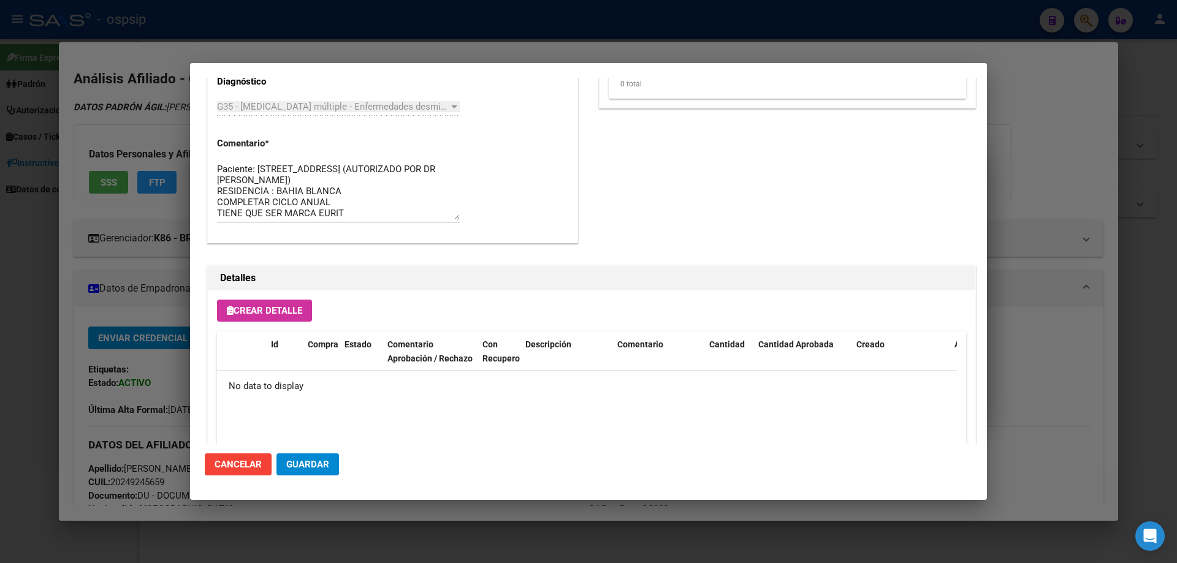
click at [292, 310] on span "Crear Detalle" at bounding box center [264, 310] width 75 height 11
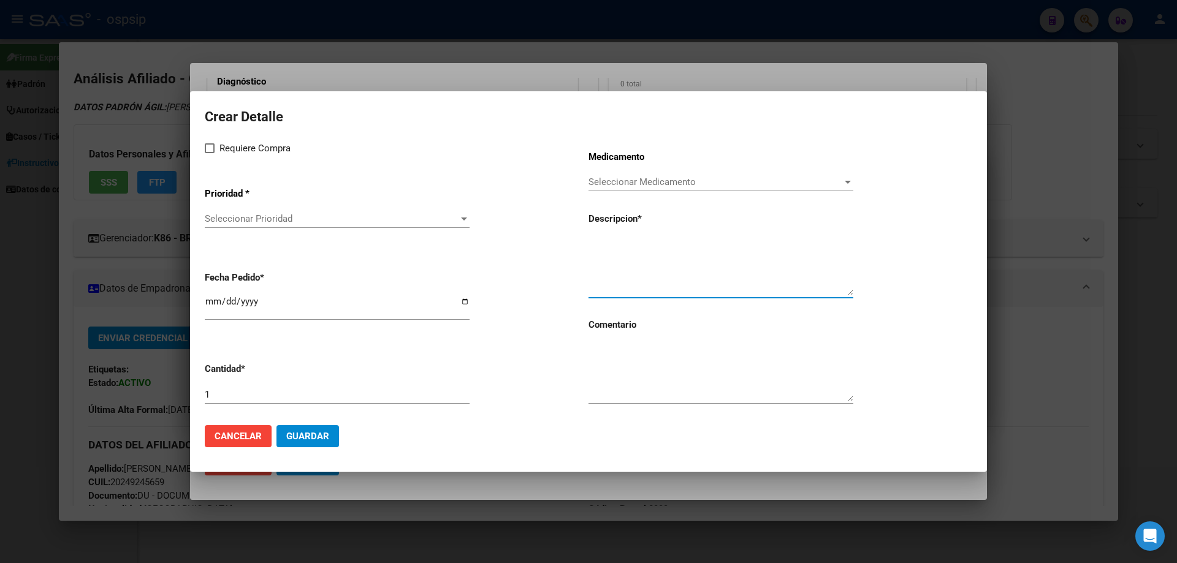
paste textarea "[MEDICAL_DATA] 10 mg comp.x 1"
type textarea "[MEDICAL_DATA] 10 mg comp.x 1"
click at [627, 383] on textarea at bounding box center [720, 373] width 265 height 58
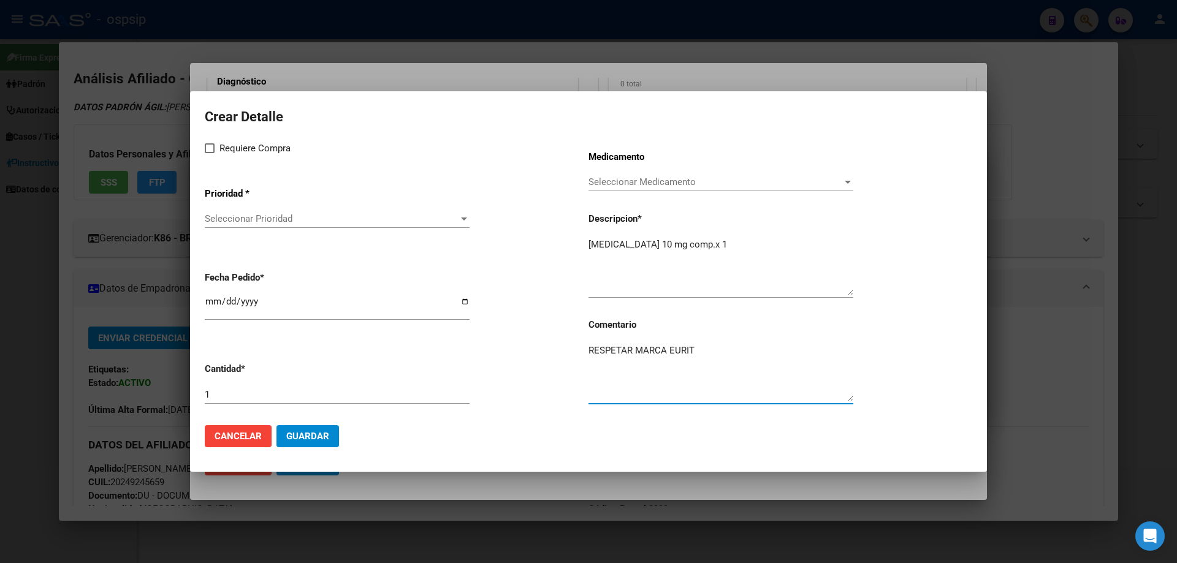
type textarea "RESPETAR MARCA EURIT"
click at [210, 153] on span at bounding box center [210, 148] width 10 height 10
click at [210, 153] on input "Requiere Compra" at bounding box center [209, 153] width 1 height 1
checkbox input "true"
click at [226, 226] on div "Seleccionar Prioridad Seleccionar Prioridad" at bounding box center [337, 219] width 265 height 18
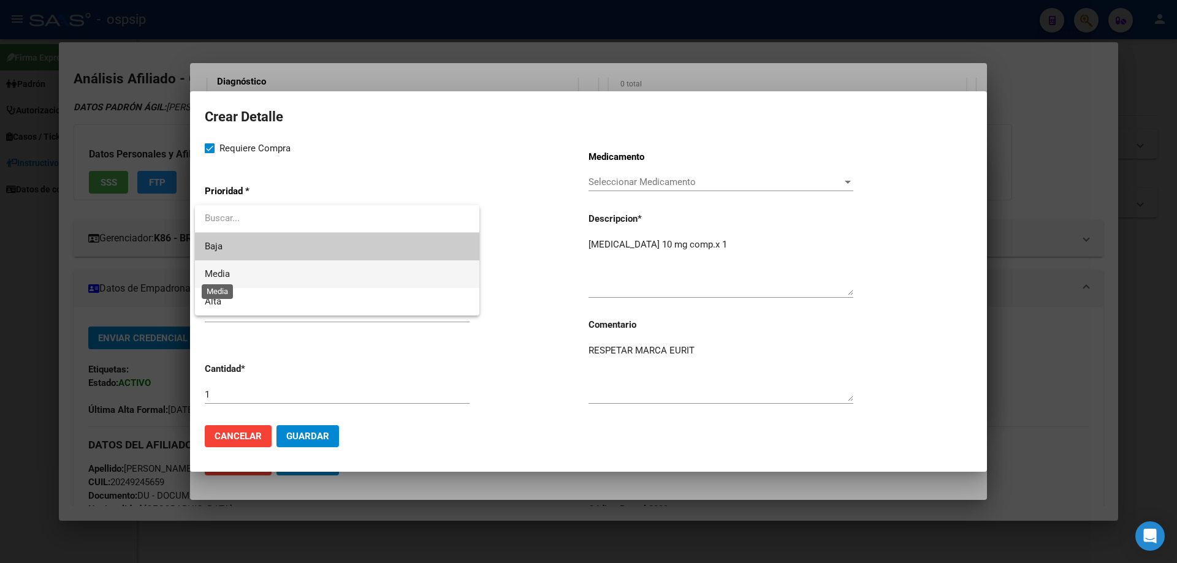
click at [223, 274] on span "Media" at bounding box center [217, 273] width 25 height 11
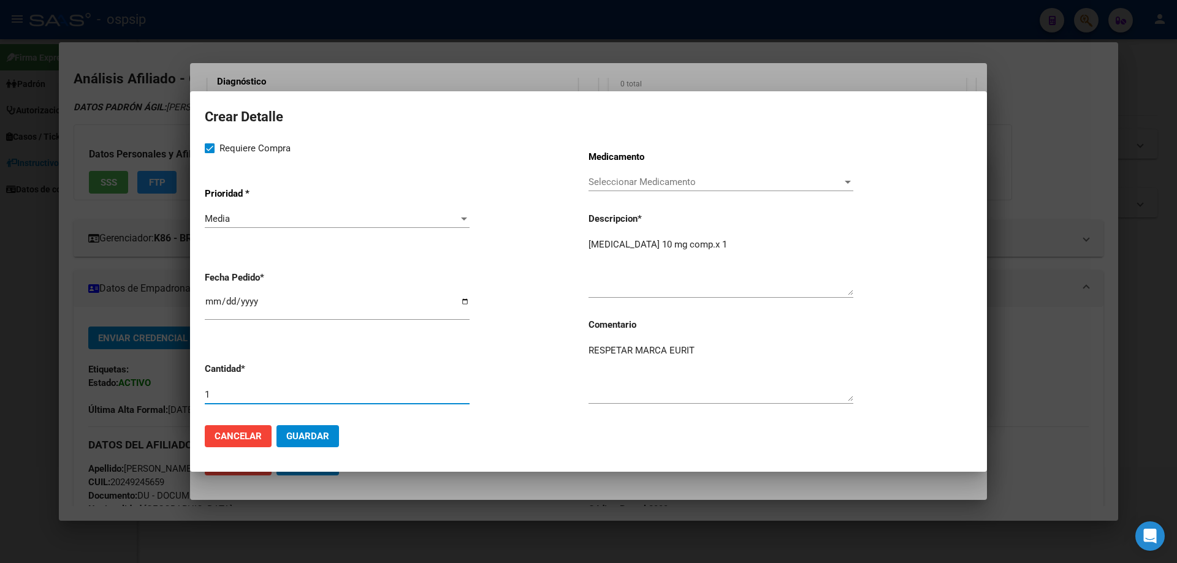
click at [239, 400] on input "1" at bounding box center [337, 394] width 265 height 11
type input "8"
click at [307, 439] on span "Guardar" at bounding box center [307, 436] width 43 height 11
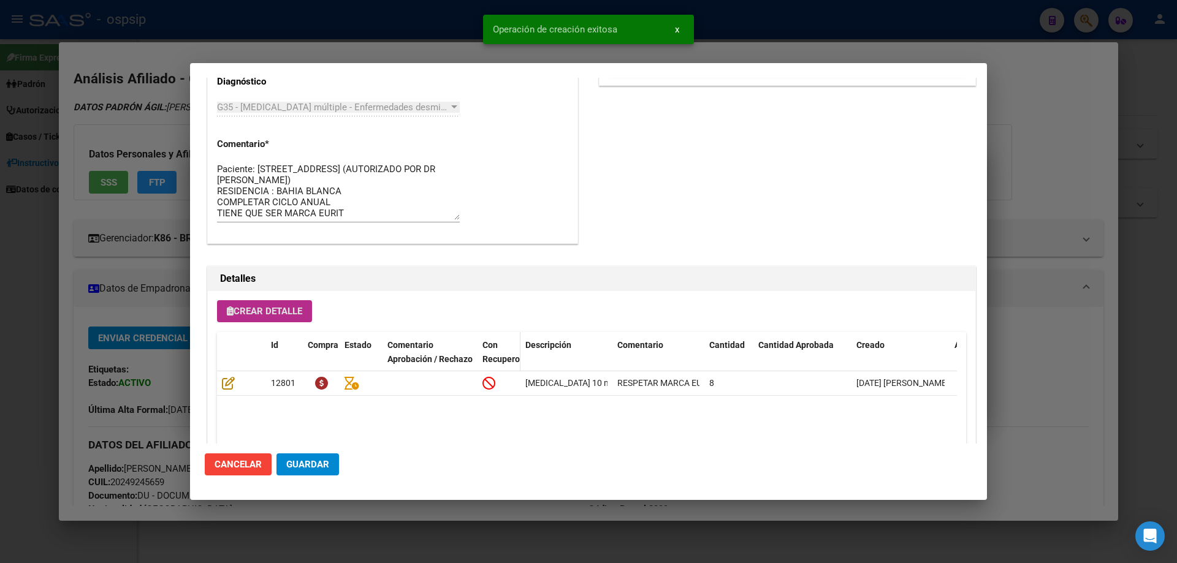
scroll to position [992, 0]
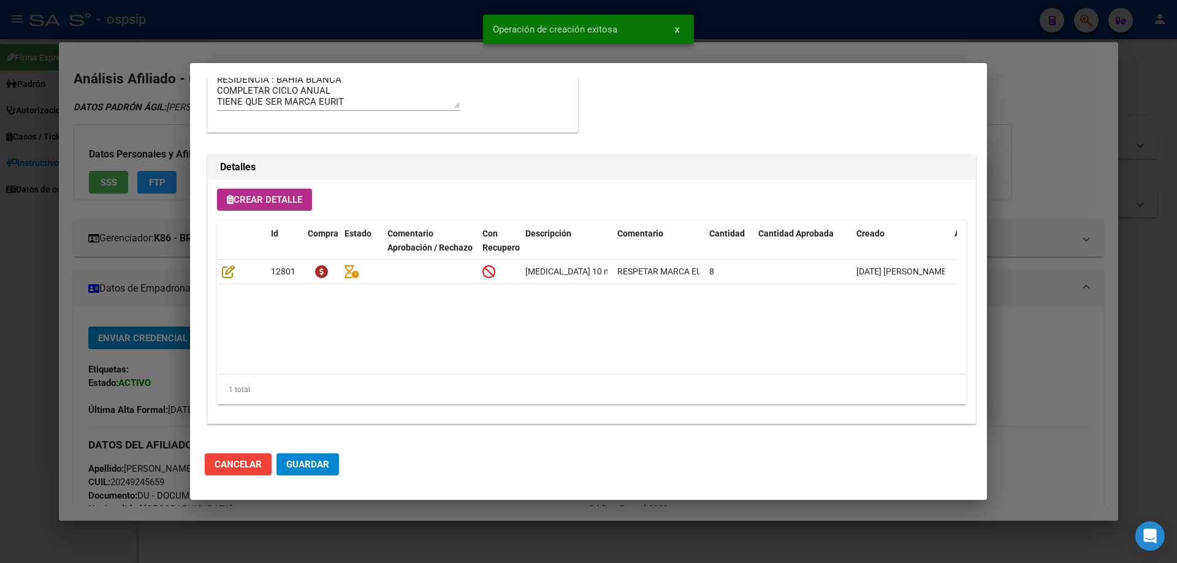
click at [319, 465] on span "Guardar" at bounding box center [307, 464] width 43 height 11
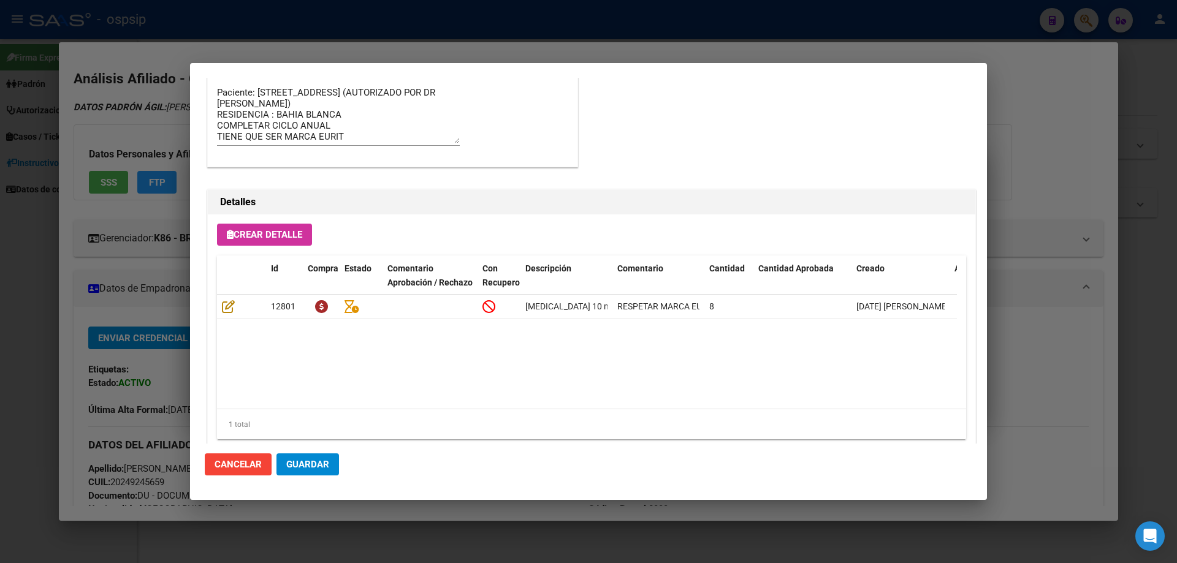
scroll to position [931, 0]
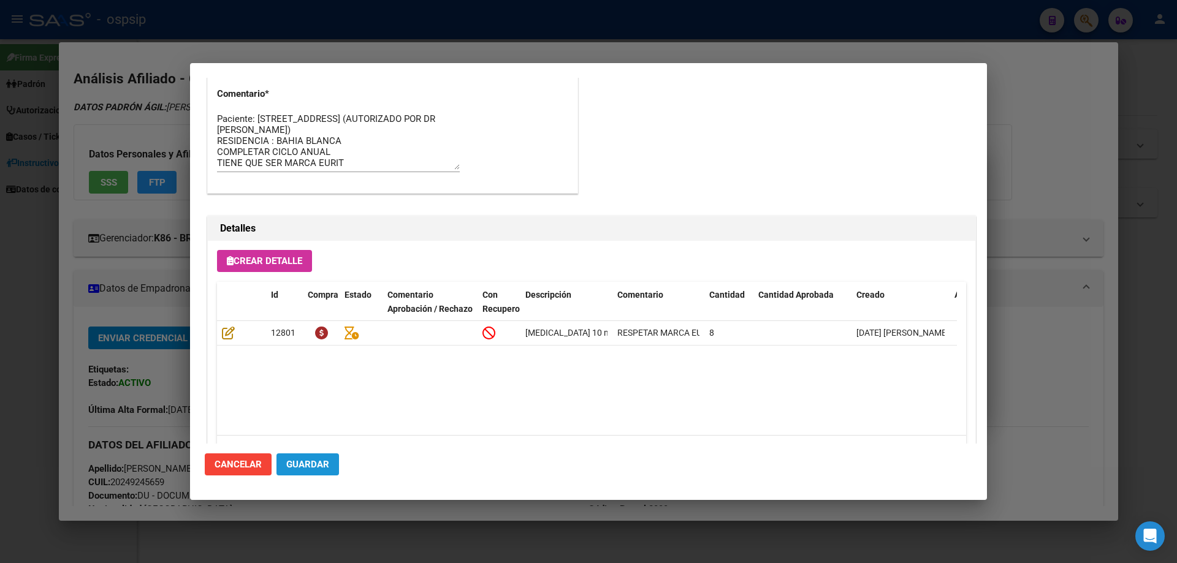
click at [330, 465] on button "Guardar" at bounding box center [307, 465] width 63 height 22
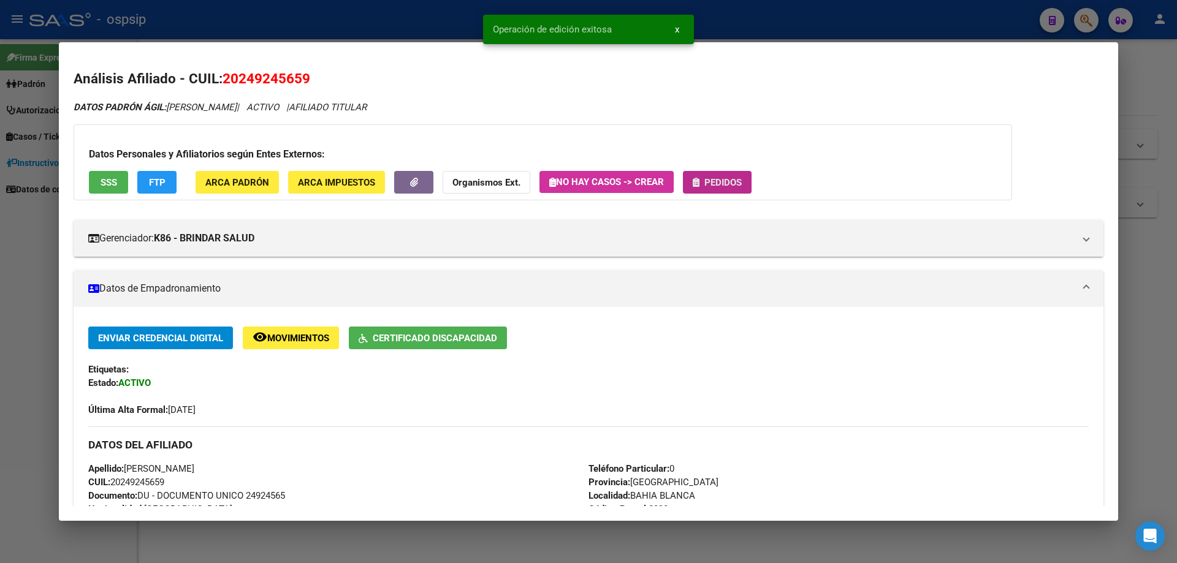
click at [747, 185] on button "Pedidos" at bounding box center [717, 182] width 69 height 23
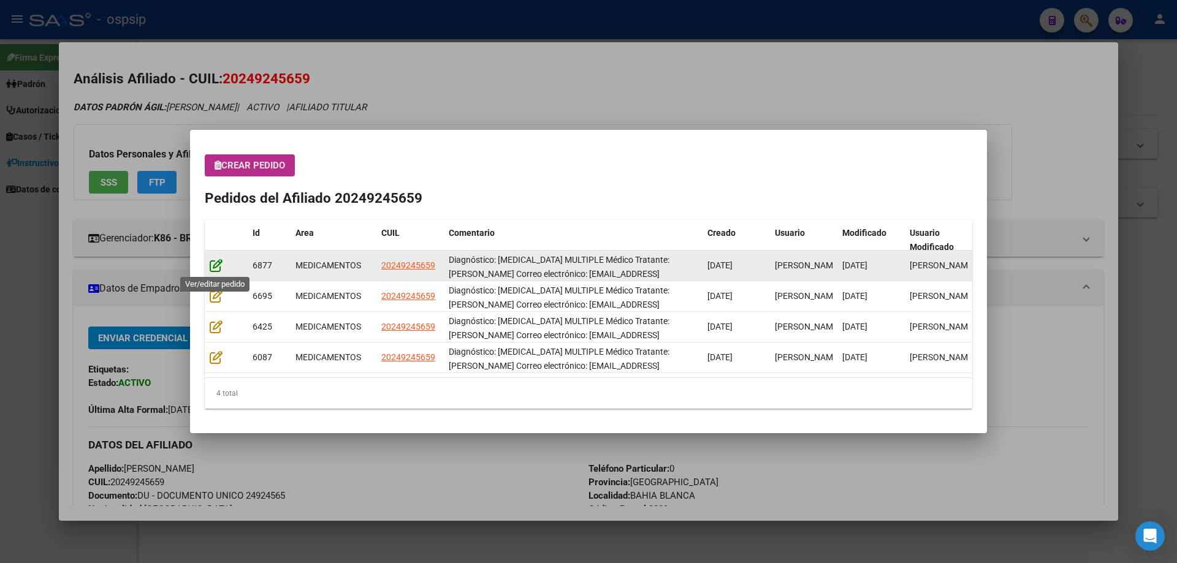
click at [216, 267] on icon at bounding box center [216, 265] width 13 height 13
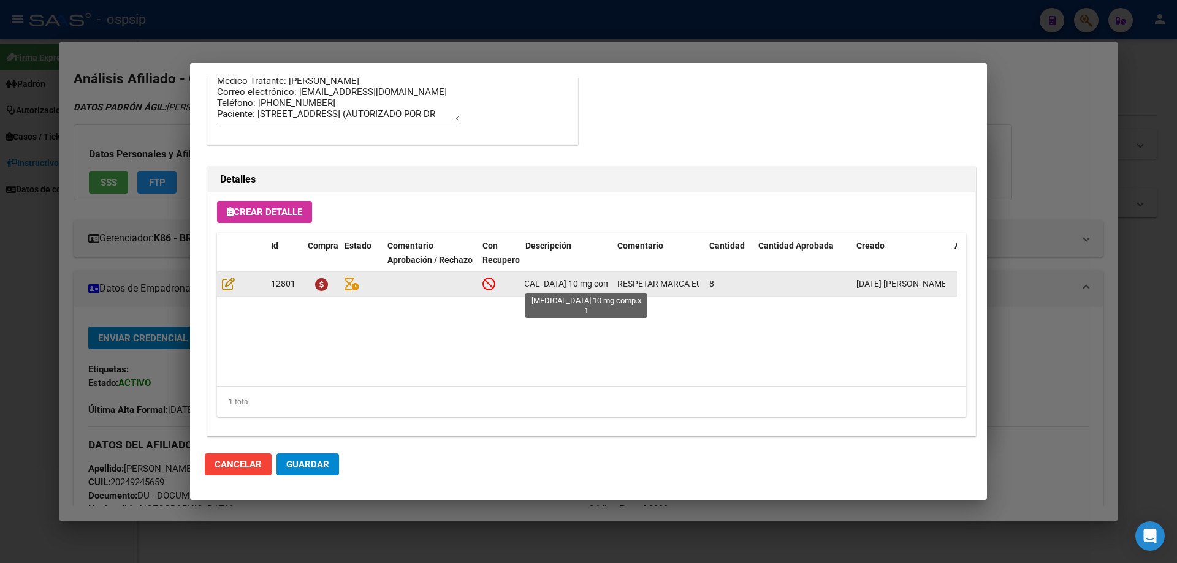
scroll to position [0, 30]
drag, startPoint x: 522, startPoint y: 284, endPoint x: 607, endPoint y: 288, distance: 85.3
click at [611, 288] on datatable-body-cell "[MEDICAL_DATA] 10 mg comp.x 1" at bounding box center [566, 284] width 92 height 24
copy span "[MEDICAL_DATA] 10 mg comp.x 1"
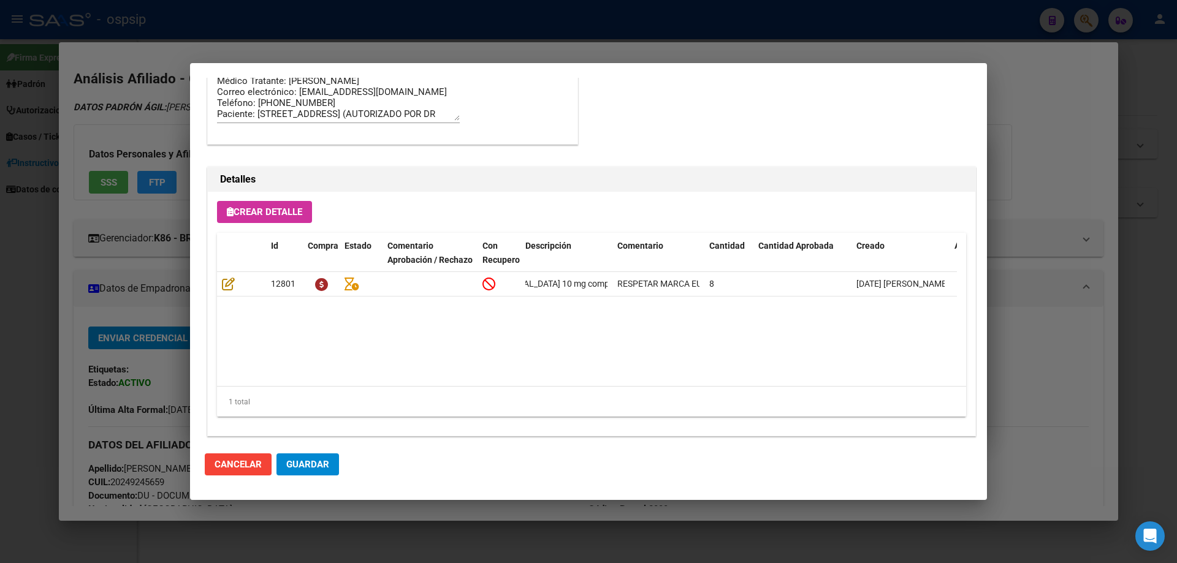
click at [326, 462] on span "Guardar" at bounding box center [307, 464] width 43 height 11
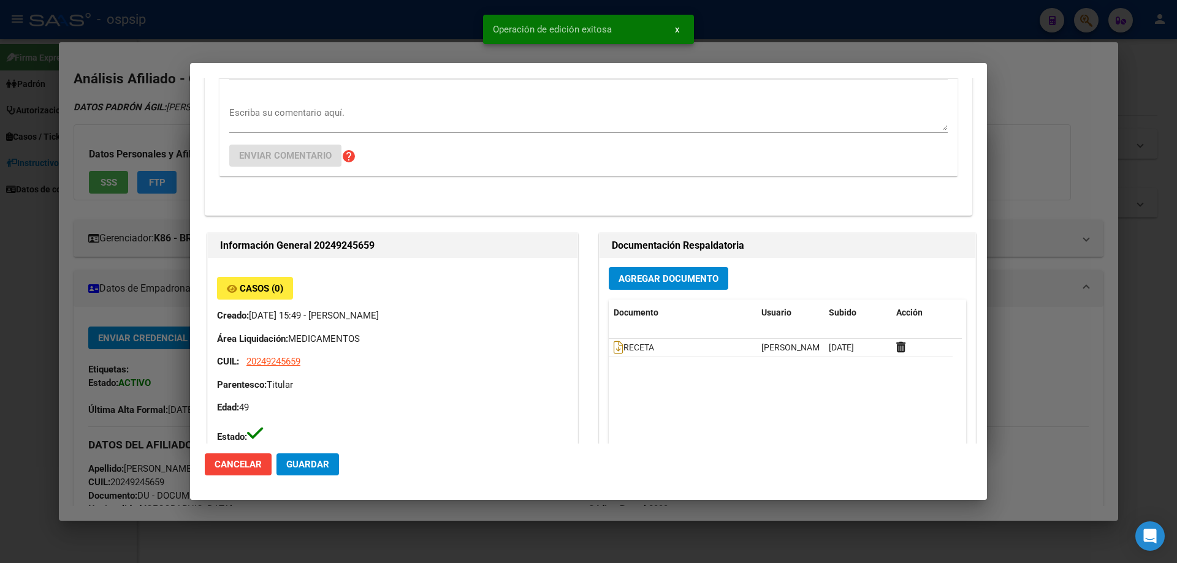
scroll to position [0, 0]
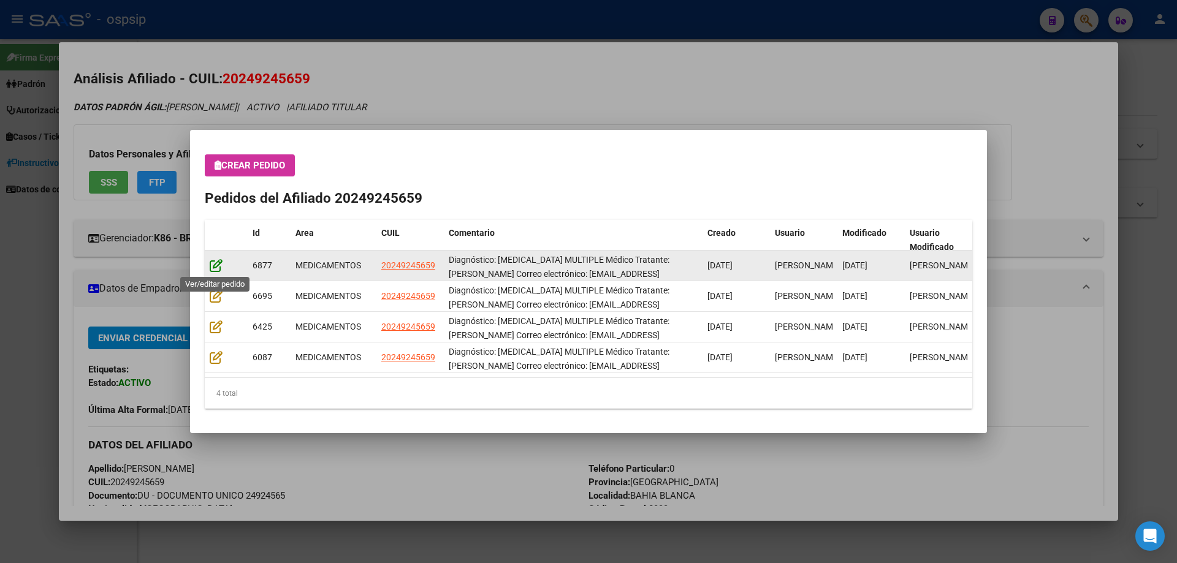
click at [213, 268] on icon at bounding box center [216, 265] width 13 height 13
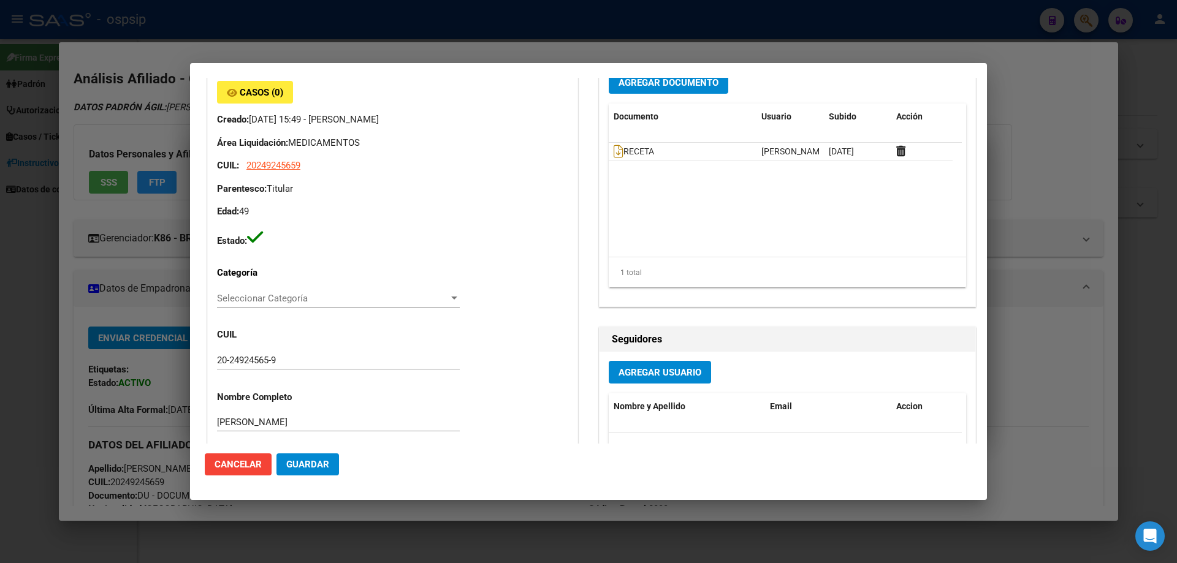
scroll to position [245, 0]
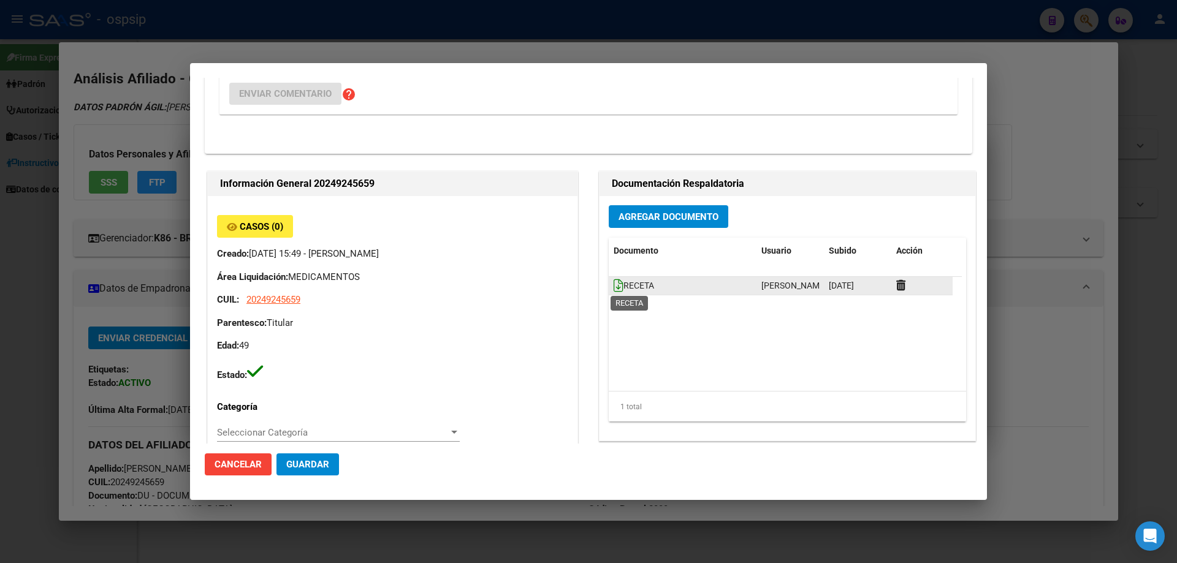
click at [614, 287] on icon at bounding box center [619, 285] width 10 height 13
